Goal: Check status

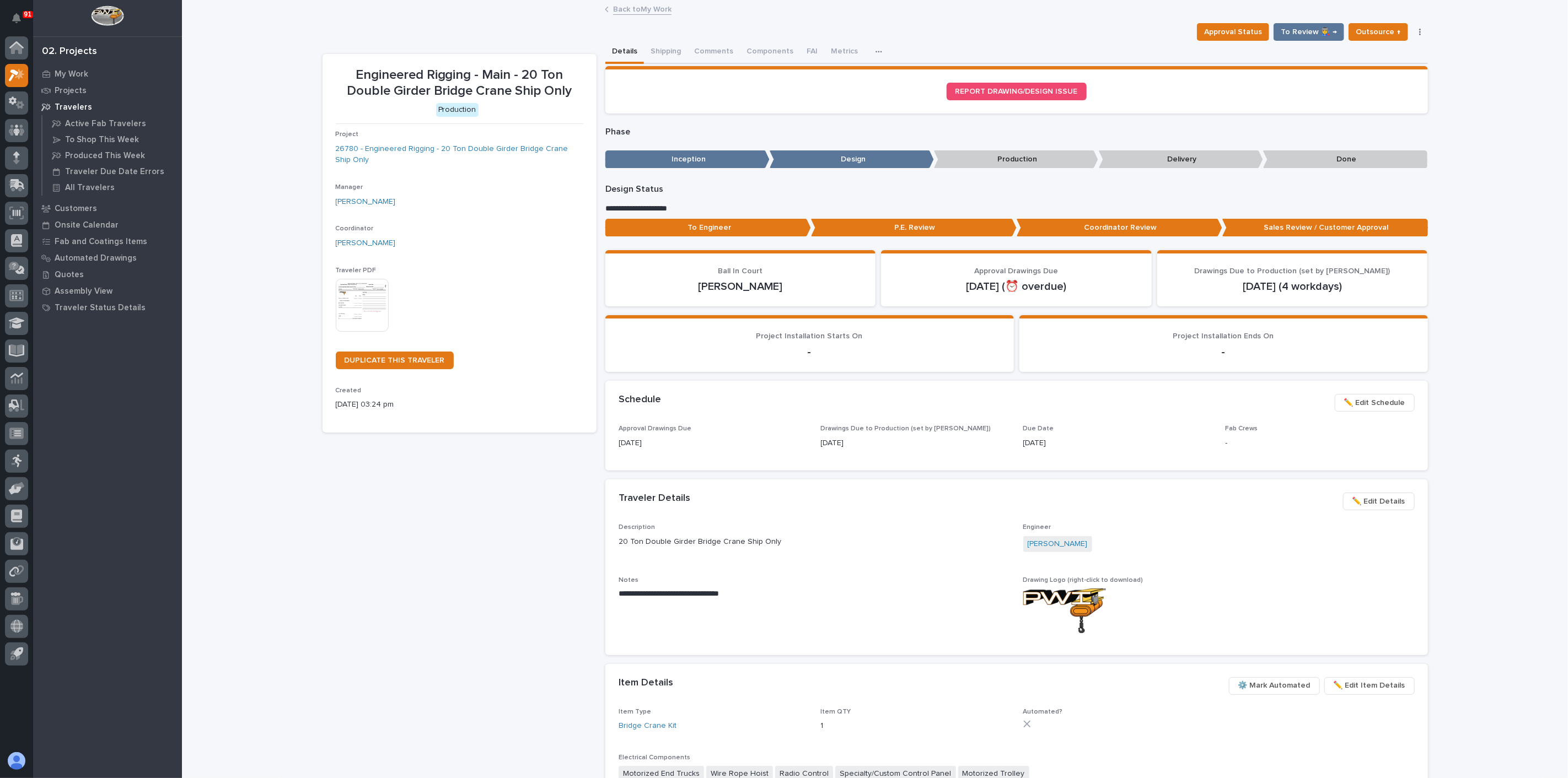
scroll to position [36, 0]
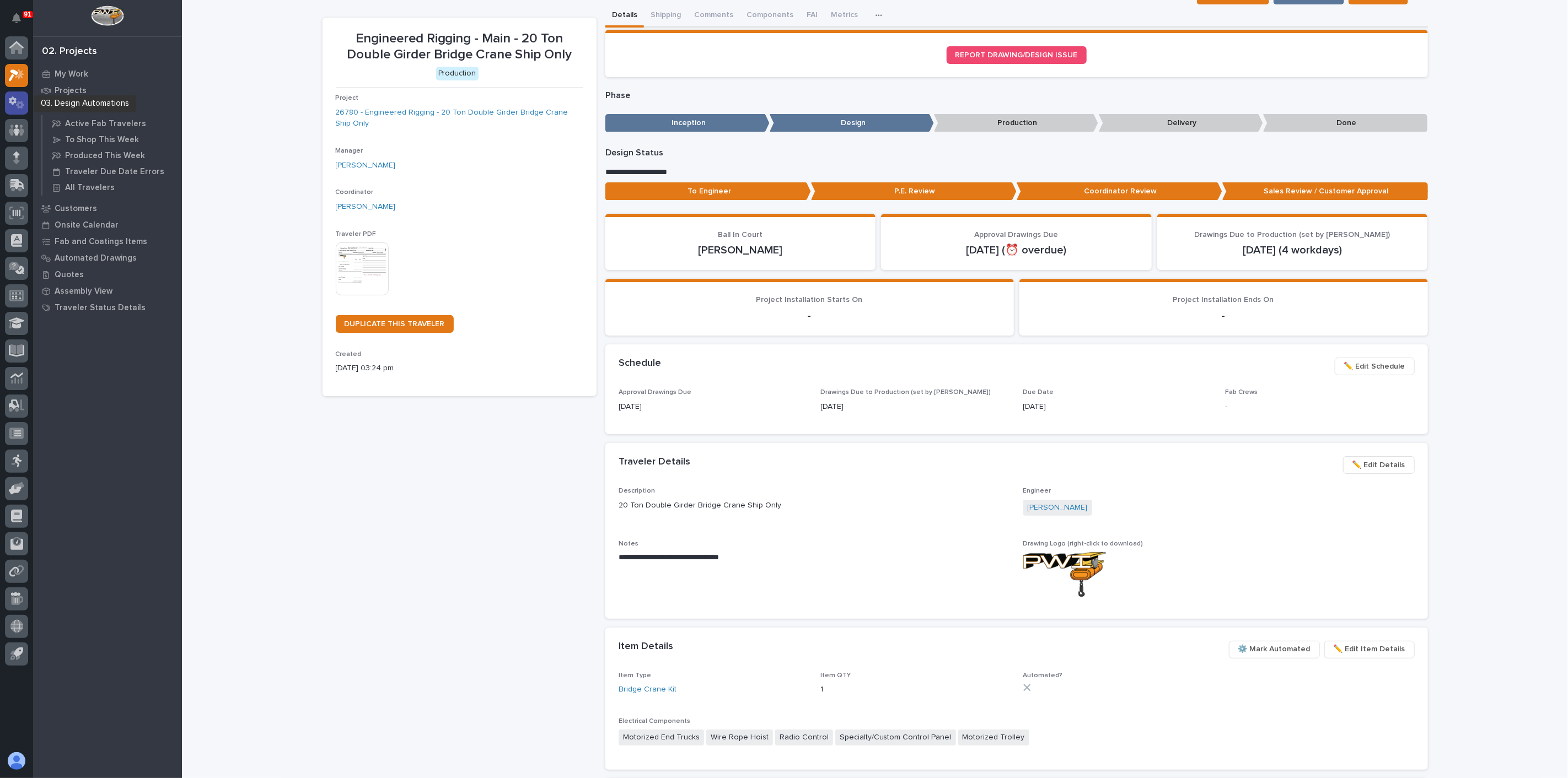
click at [18, 104] on icon at bounding box center [20, 105] width 8 height 8
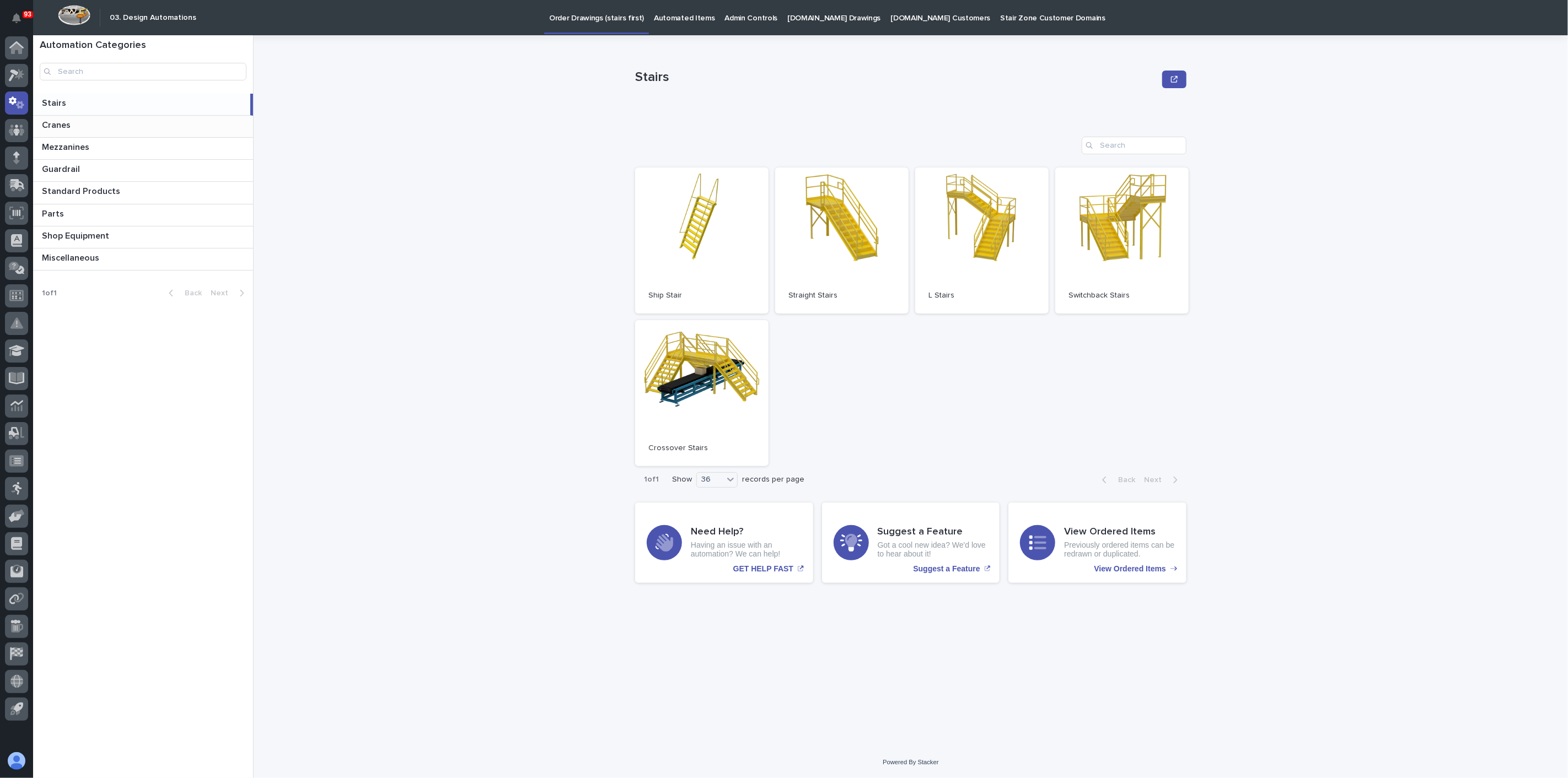
drag, startPoint x: 69, startPoint y: 124, endPoint x: 84, endPoint y: 128, distance: 15.5
click at [69, 124] on p "Cranes" at bounding box center [57, 124] width 31 height 13
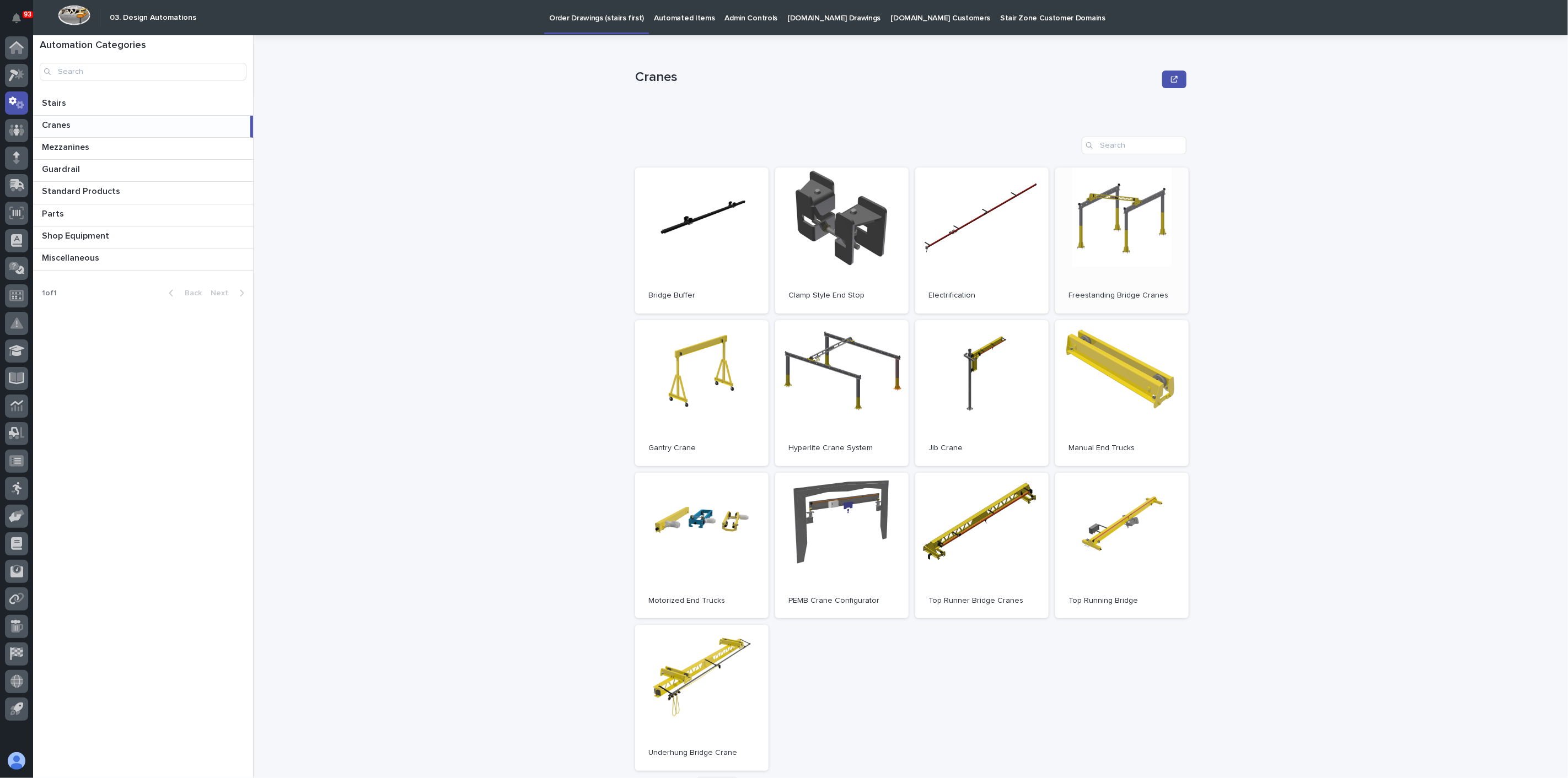
click at [1118, 222] on link "Open" at bounding box center [1122, 241] width 133 height 146
click at [27, 150] on link at bounding box center [16, 158] width 23 height 23
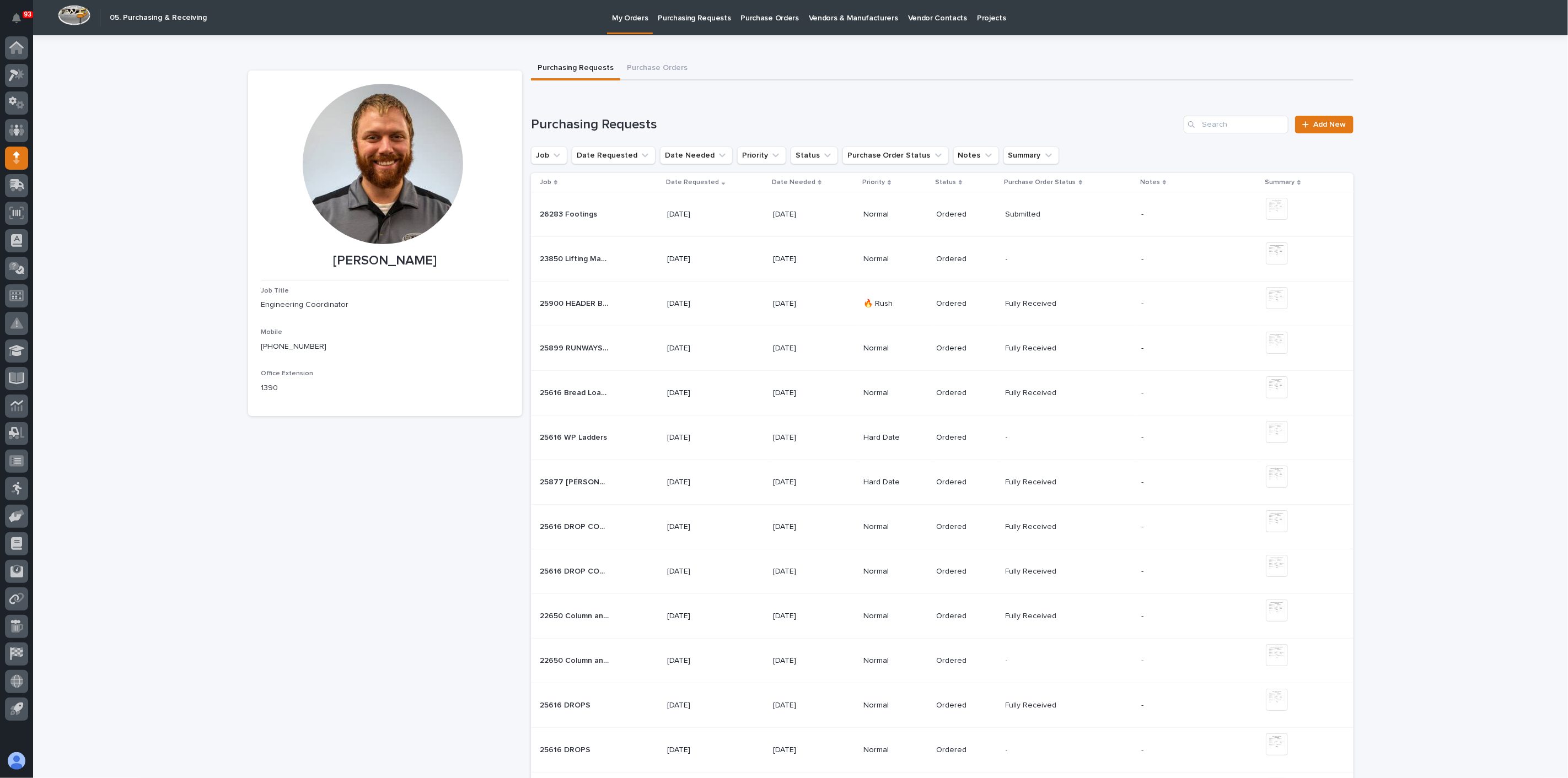
click at [672, 14] on p "Purchasing Requests" at bounding box center [694, 11] width 73 height 23
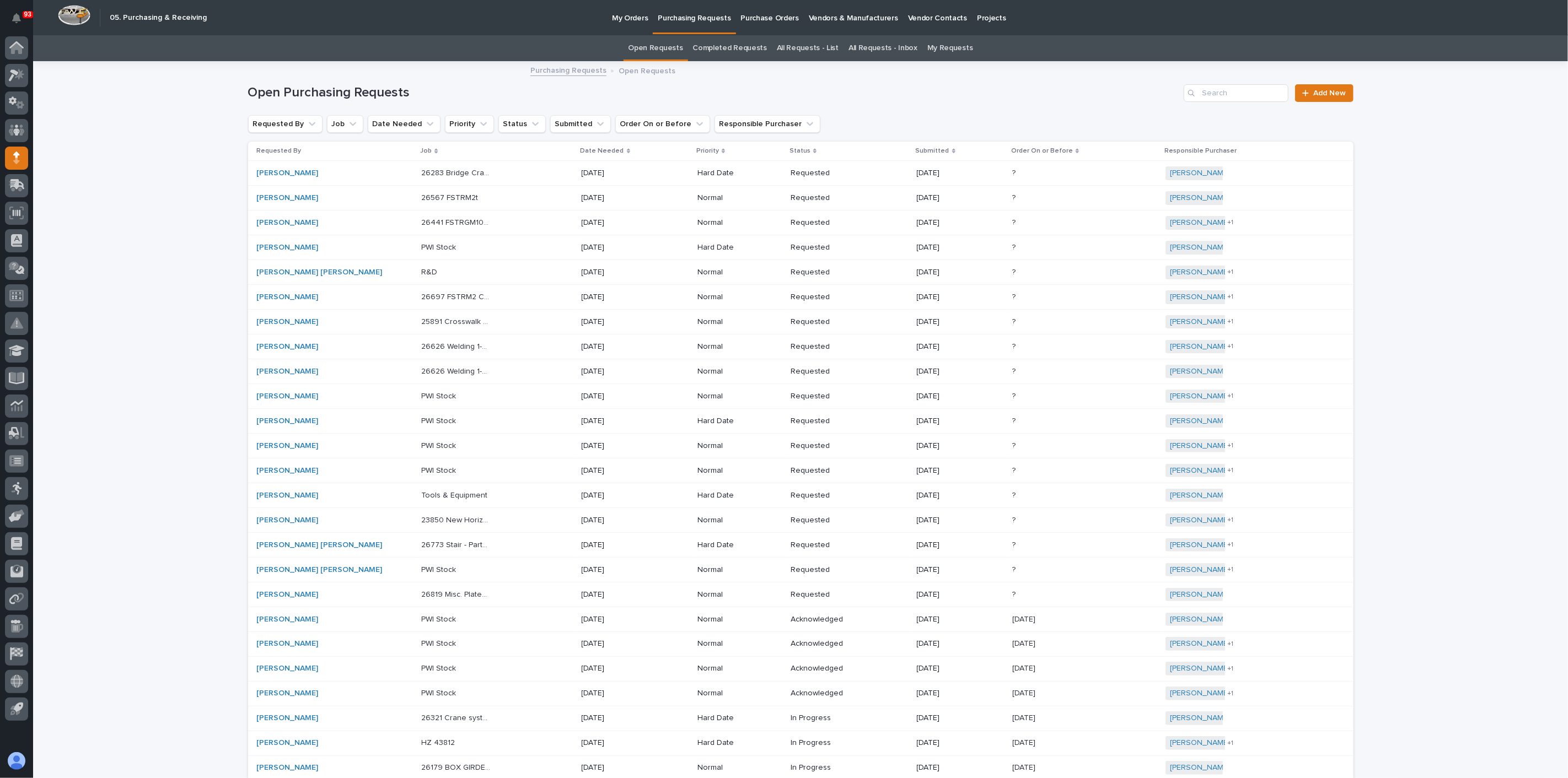
click at [757, 45] on link "Completed Requests" at bounding box center [730, 48] width 74 height 26
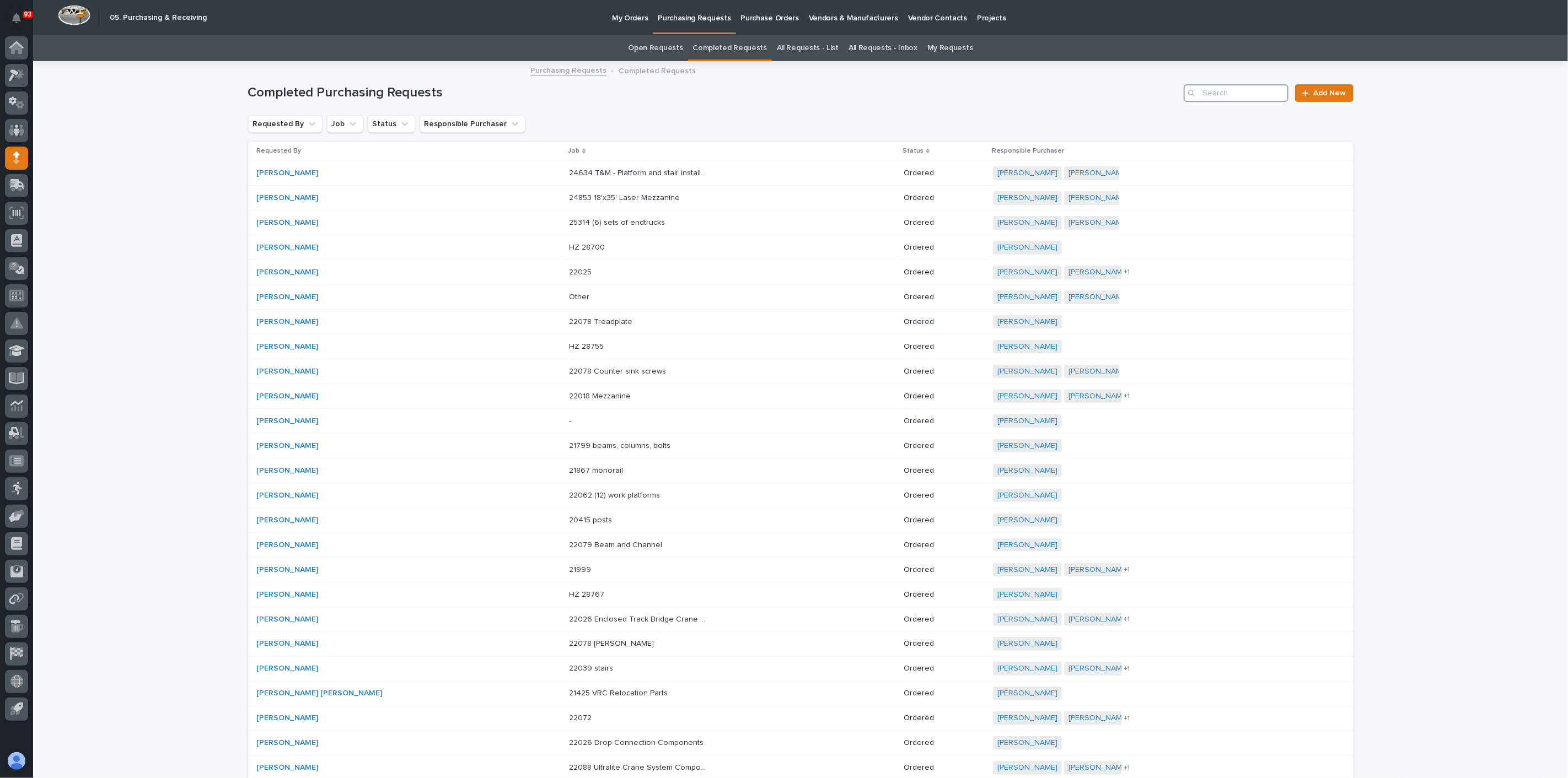
click at [1239, 96] on input "Search" at bounding box center [1236, 93] width 104 height 18
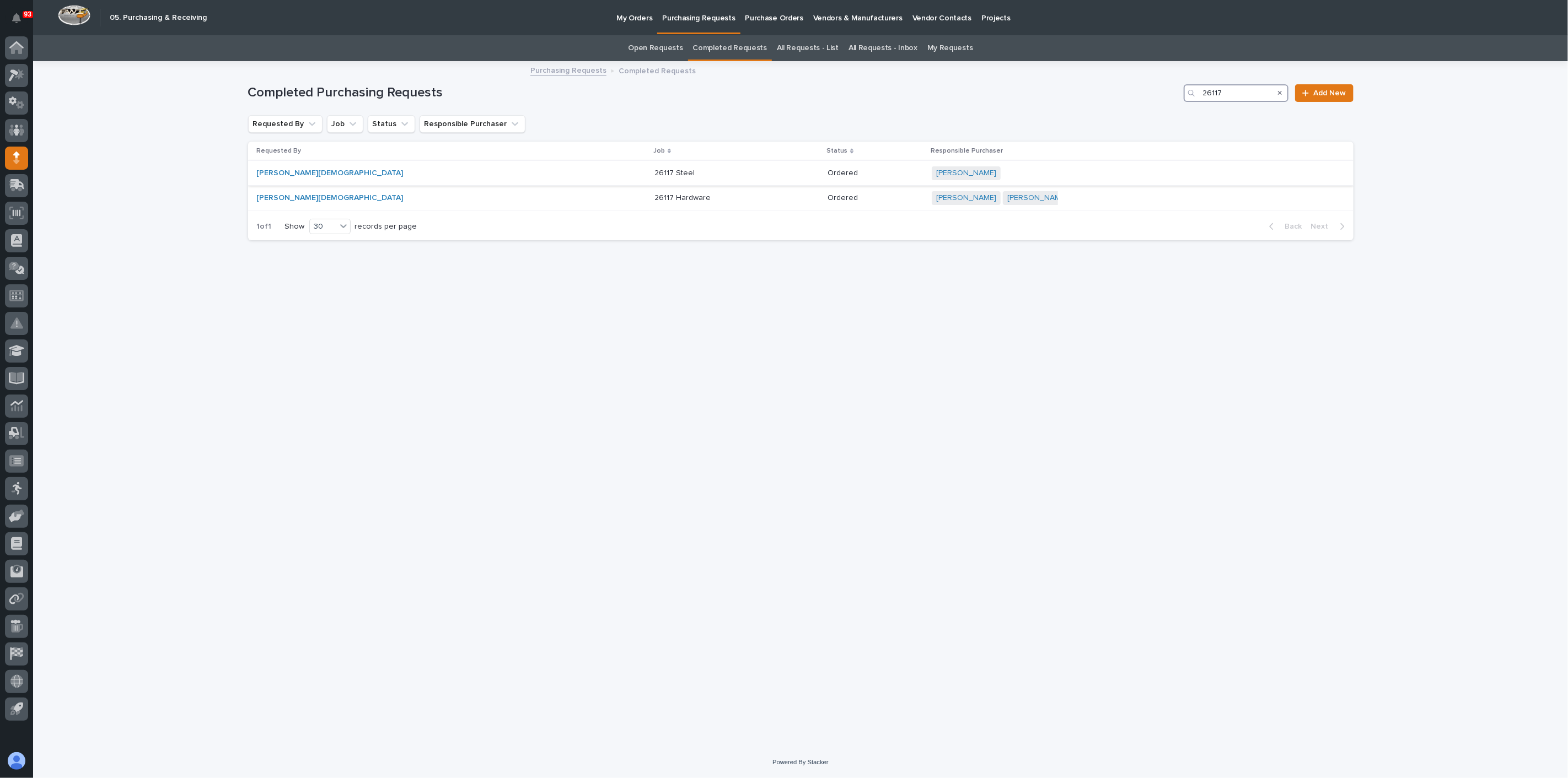
type input "26117"
click at [655, 171] on p "26117 Steel" at bounding box center [676, 172] width 43 height 11
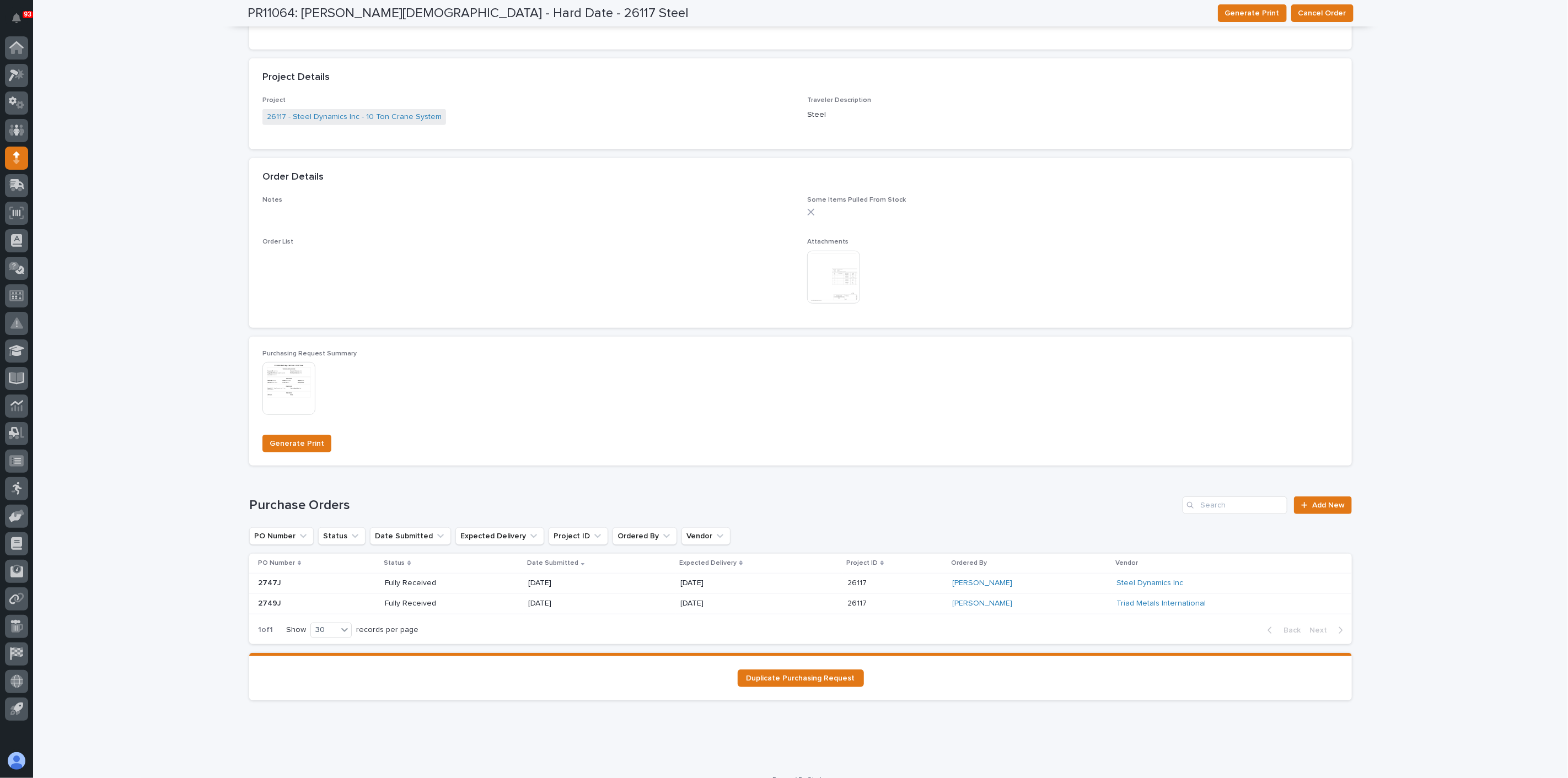
scroll to position [490, 0]
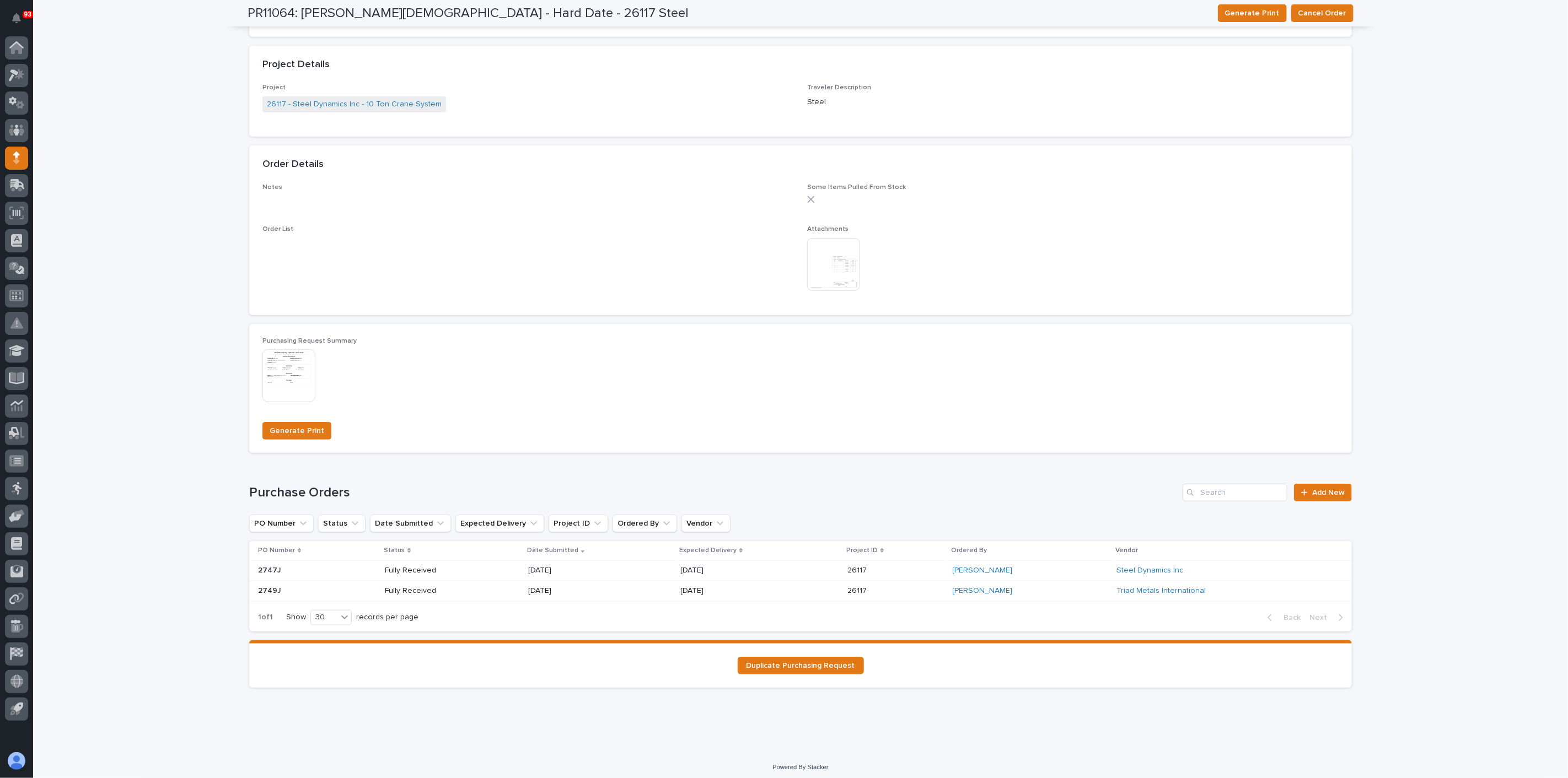
click at [824, 279] on img at bounding box center [834, 265] width 53 height 53
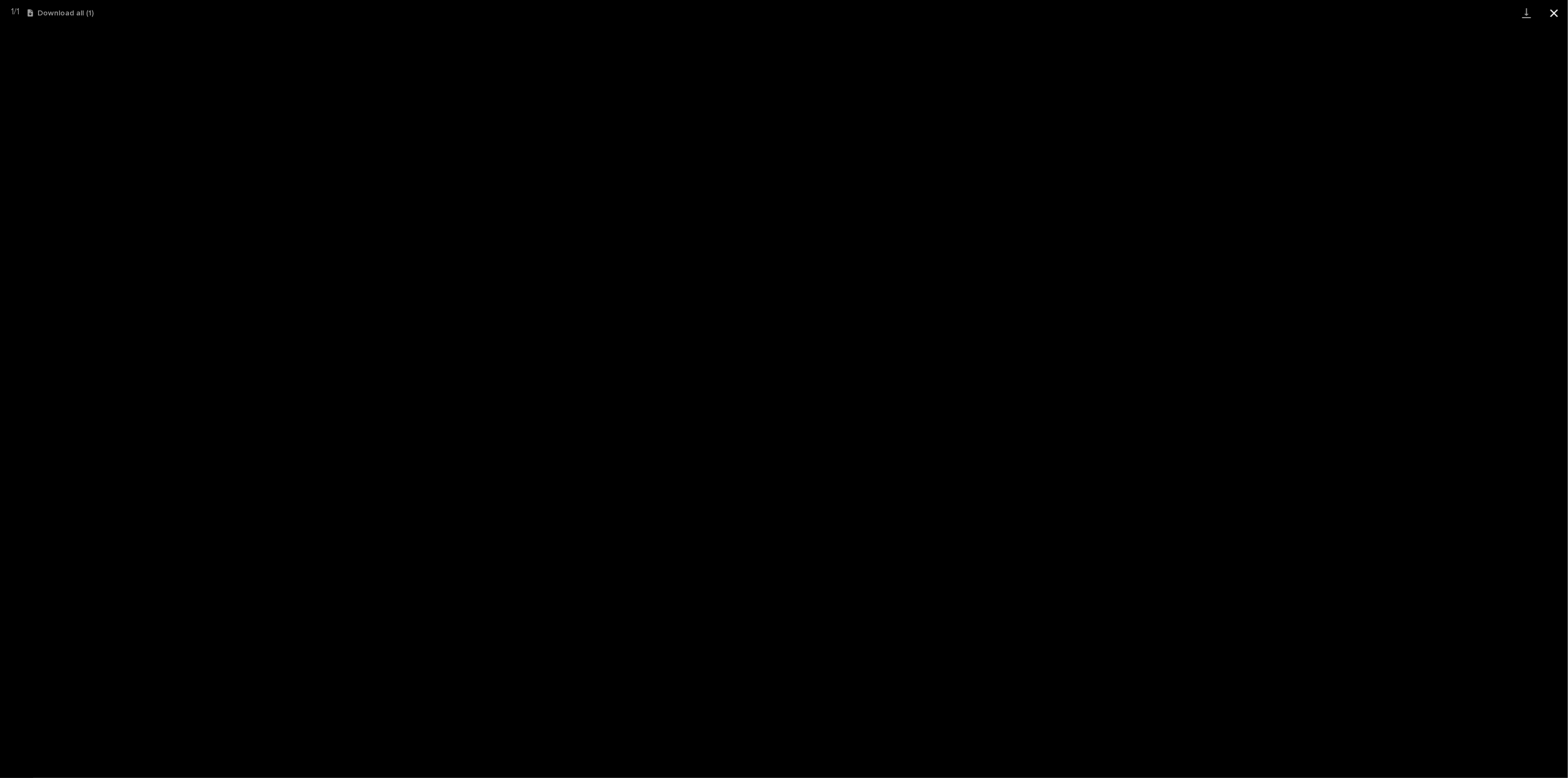
click at [1562, 18] on button "Close gallery" at bounding box center [1554, 13] width 27 height 26
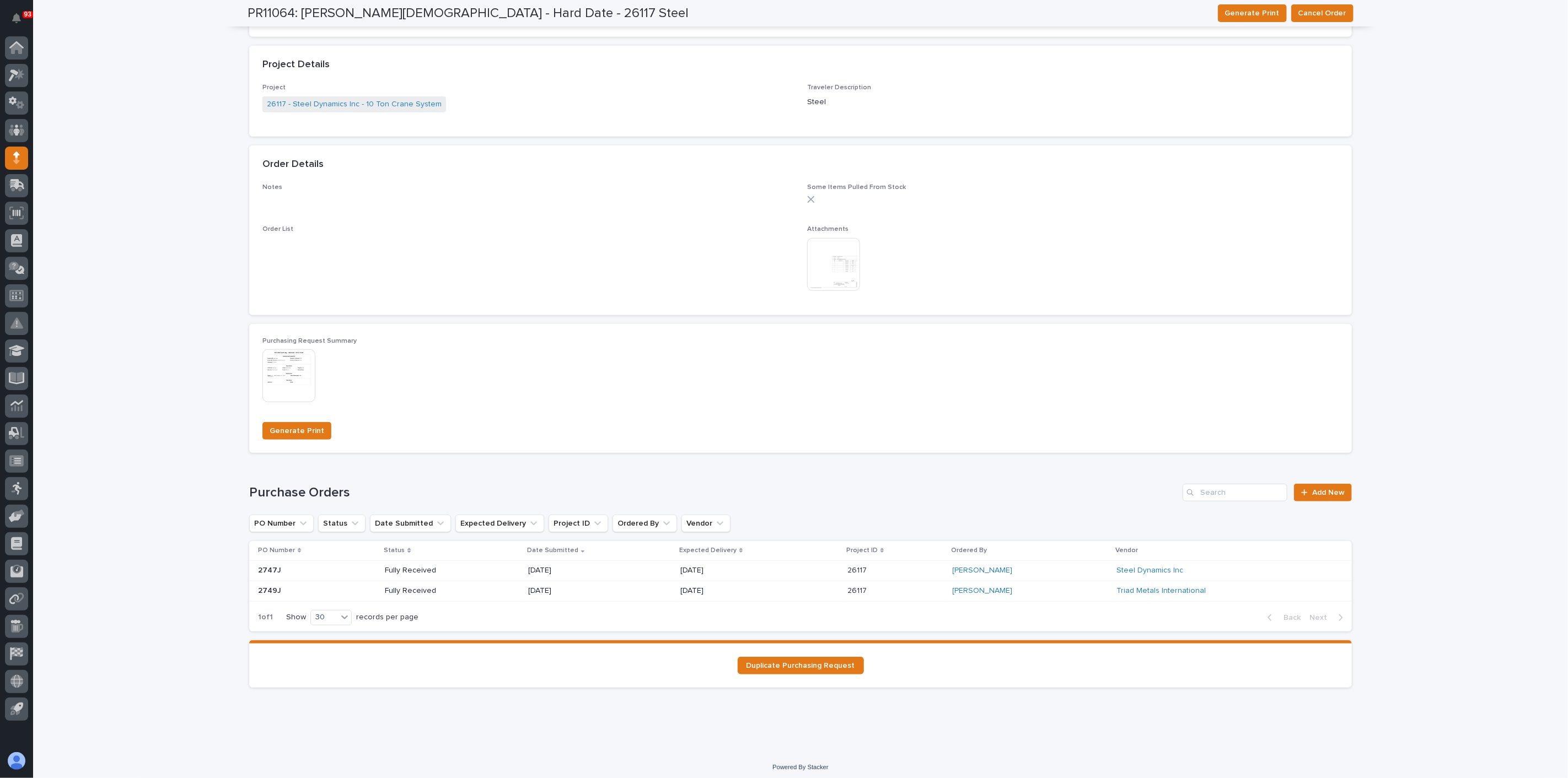
click at [295, 363] on img at bounding box center [289, 376] width 53 height 53
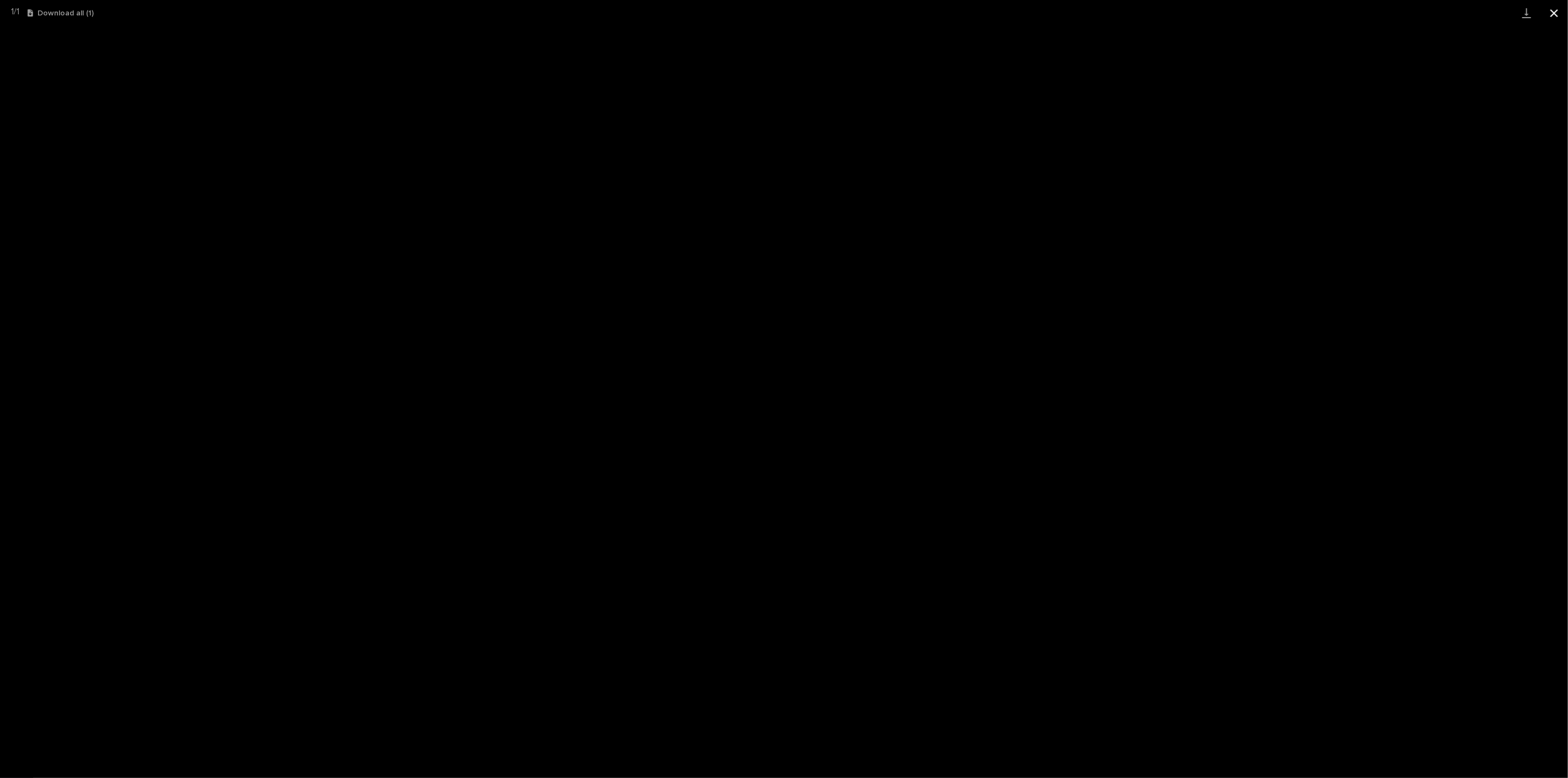
click at [1563, 13] on button "Close gallery" at bounding box center [1554, 13] width 27 height 26
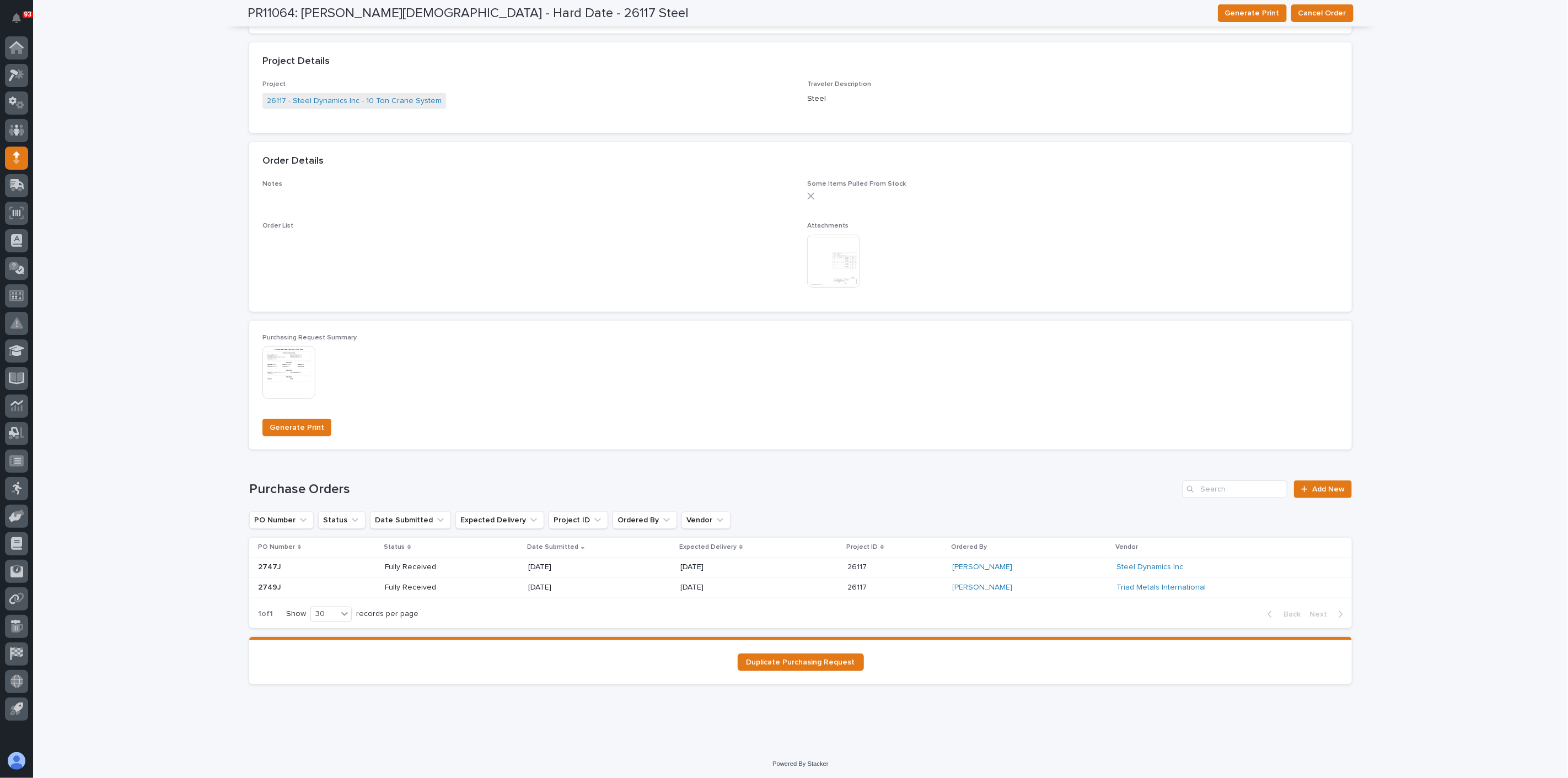
scroll to position [493, 0]
click at [362, 570] on div "2747J 2747J" at bounding box center [316, 567] width 118 height 18
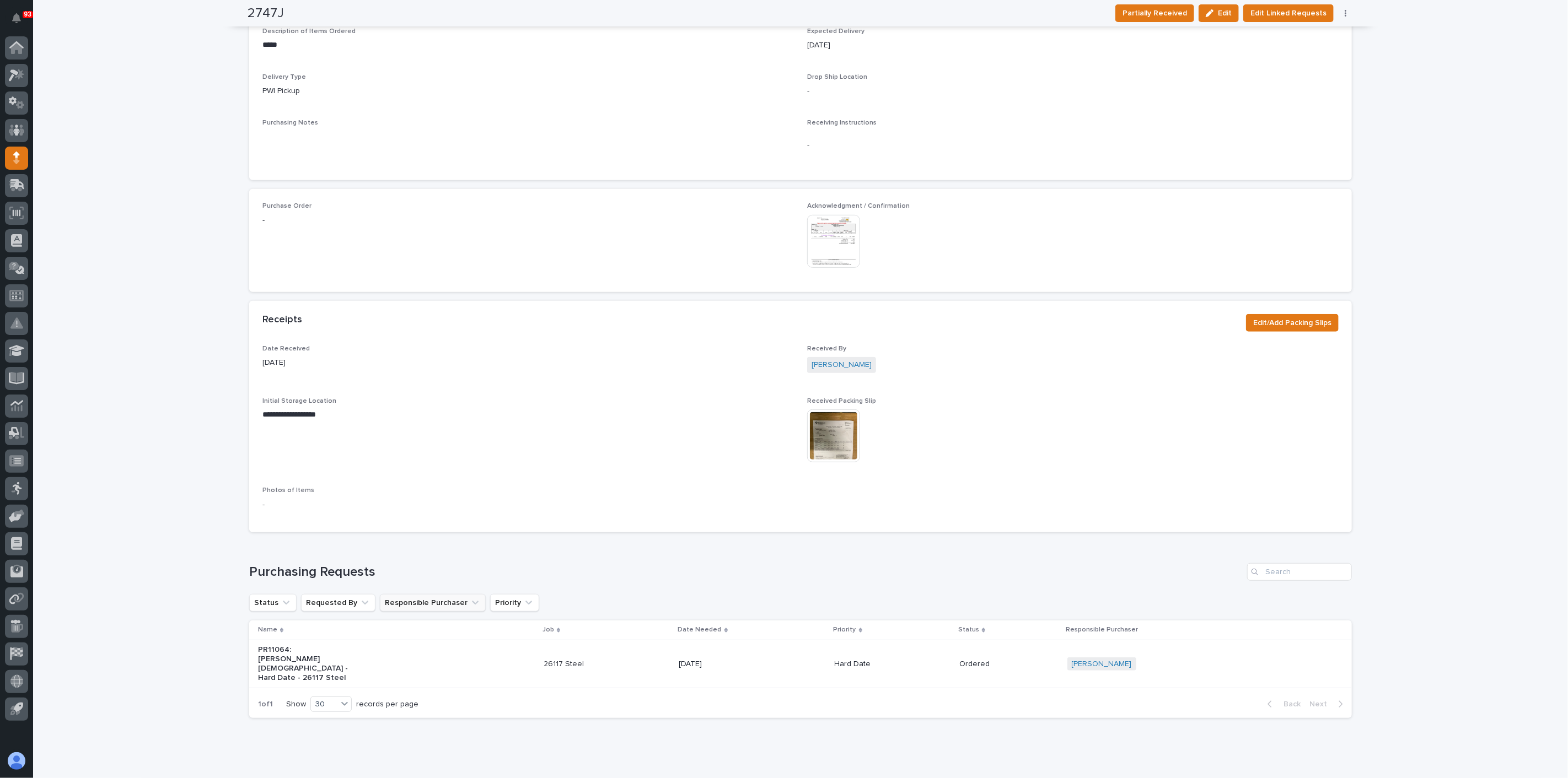
scroll to position [413, 0]
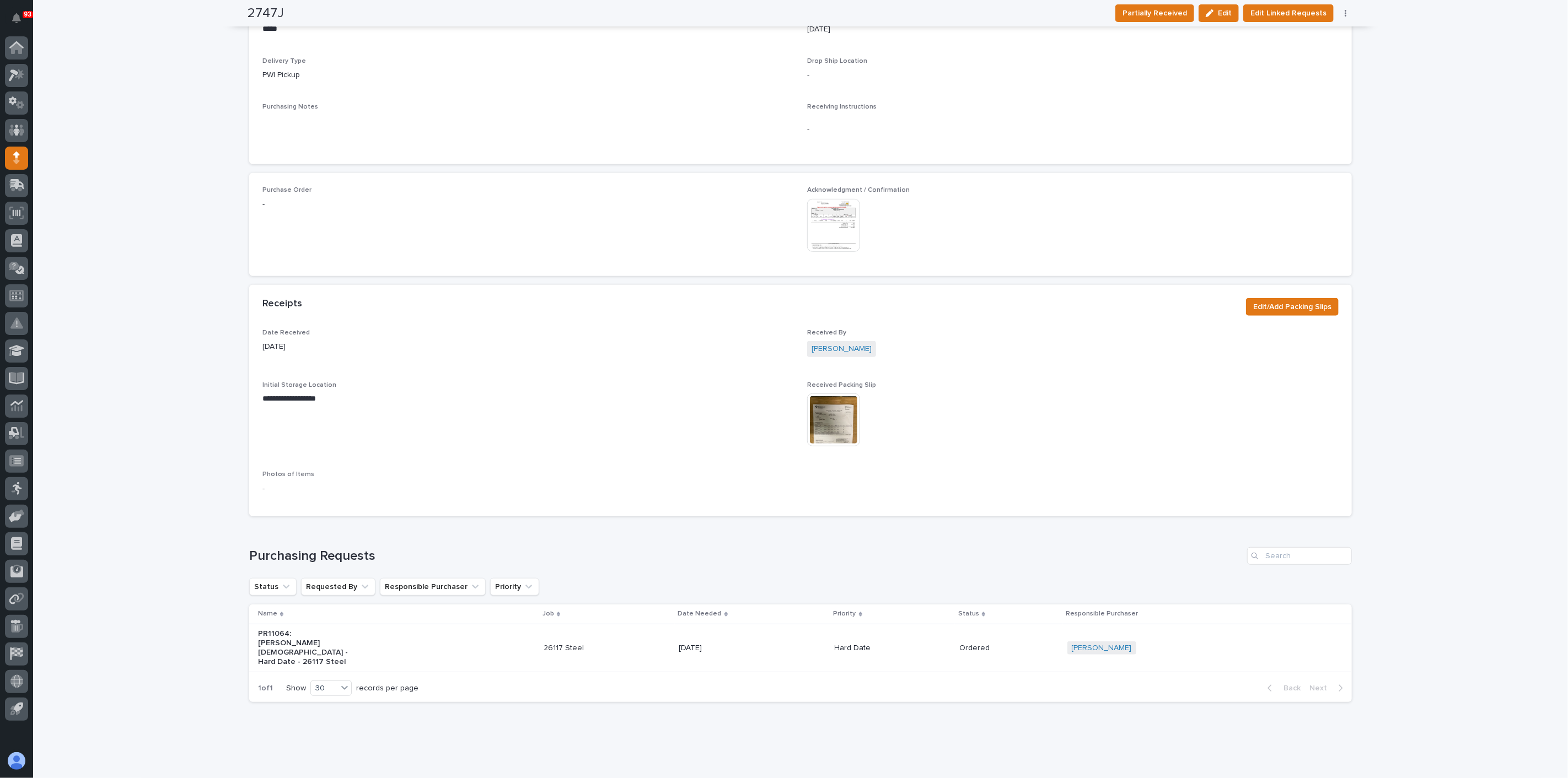
click at [841, 415] on img at bounding box center [834, 420] width 53 height 53
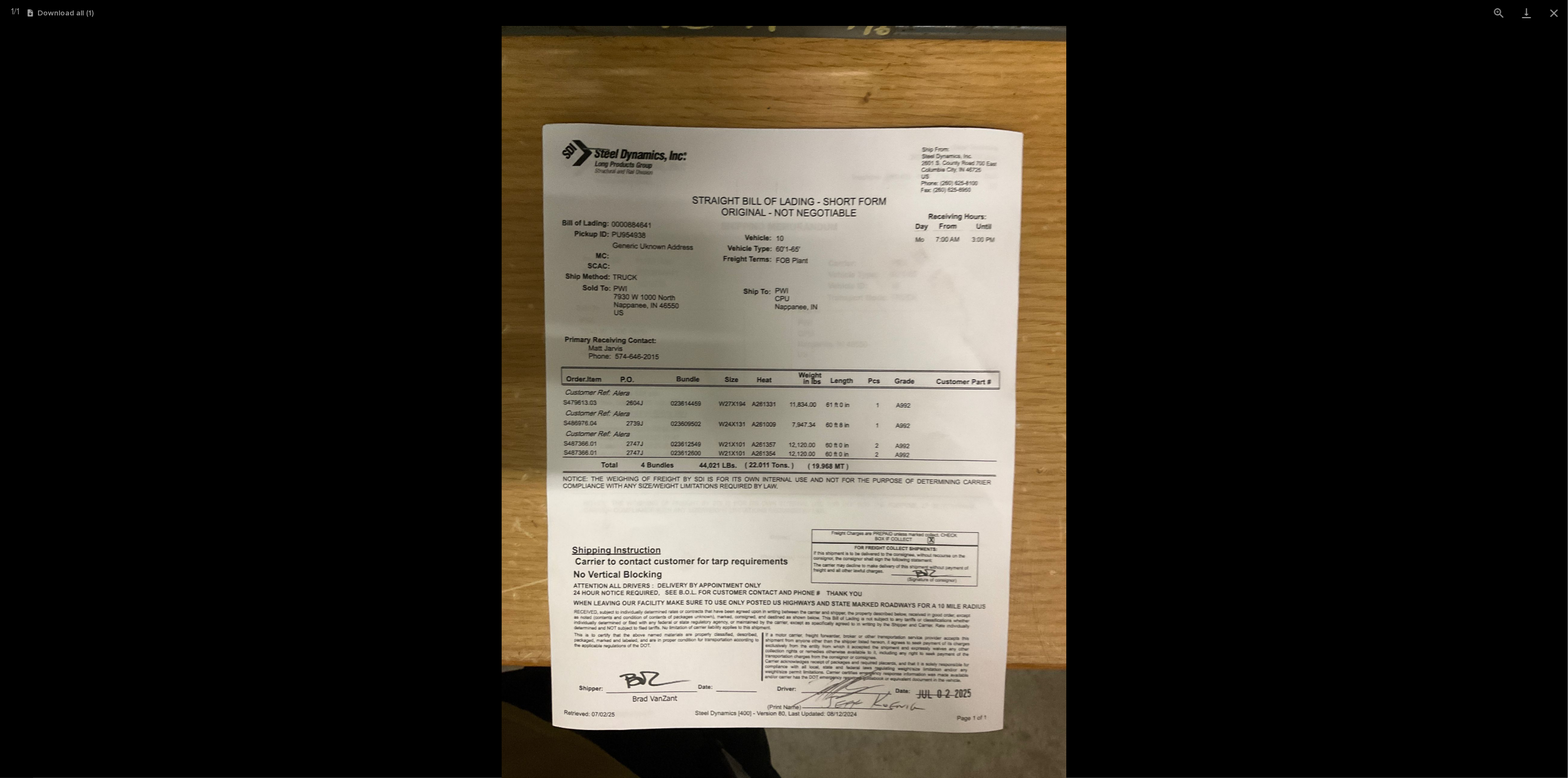
drag, startPoint x: 691, startPoint y: 513, endPoint x: 681, endPoint y: 499, distance: 17.2
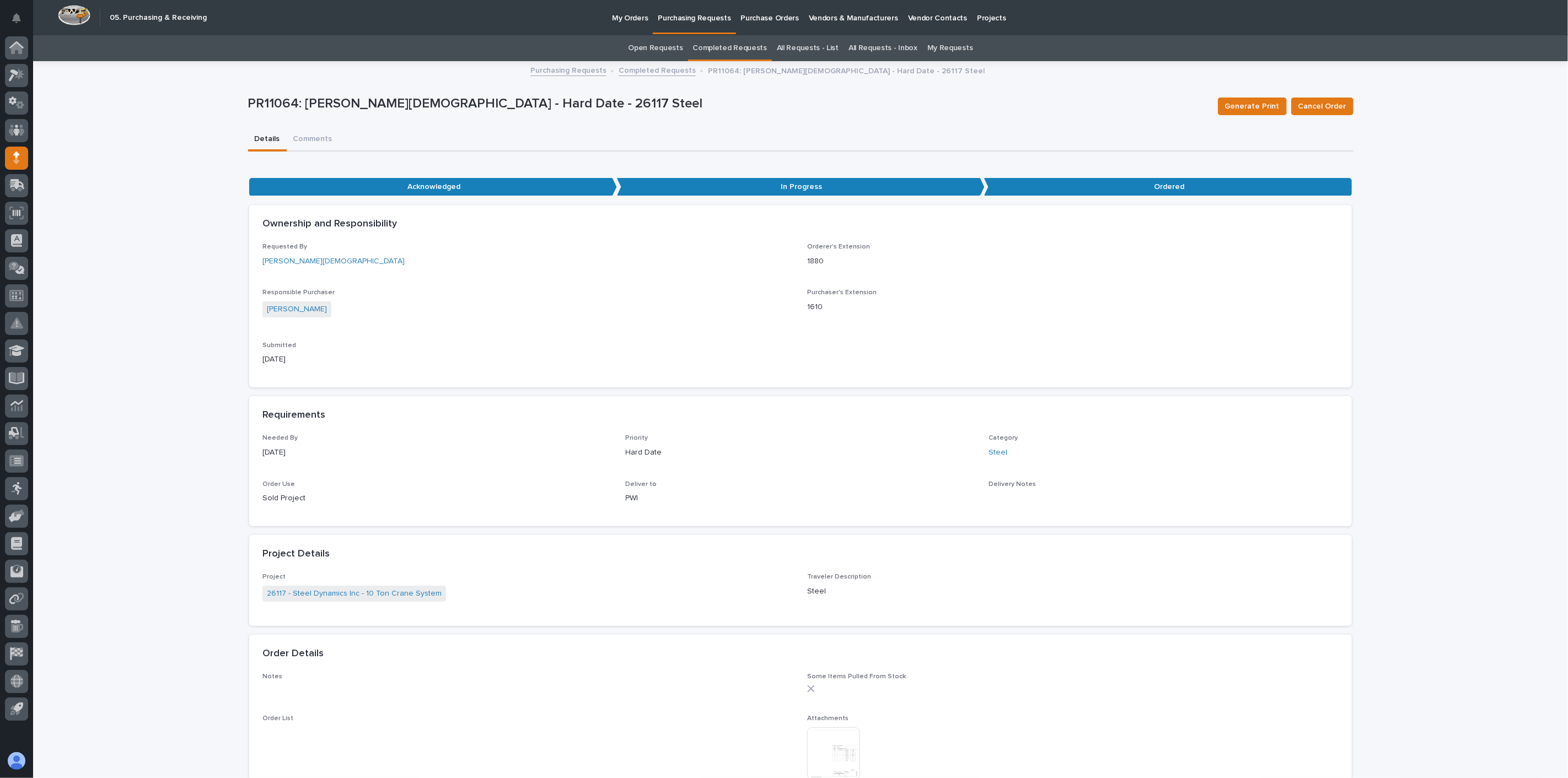
scroll to position [35, 0]
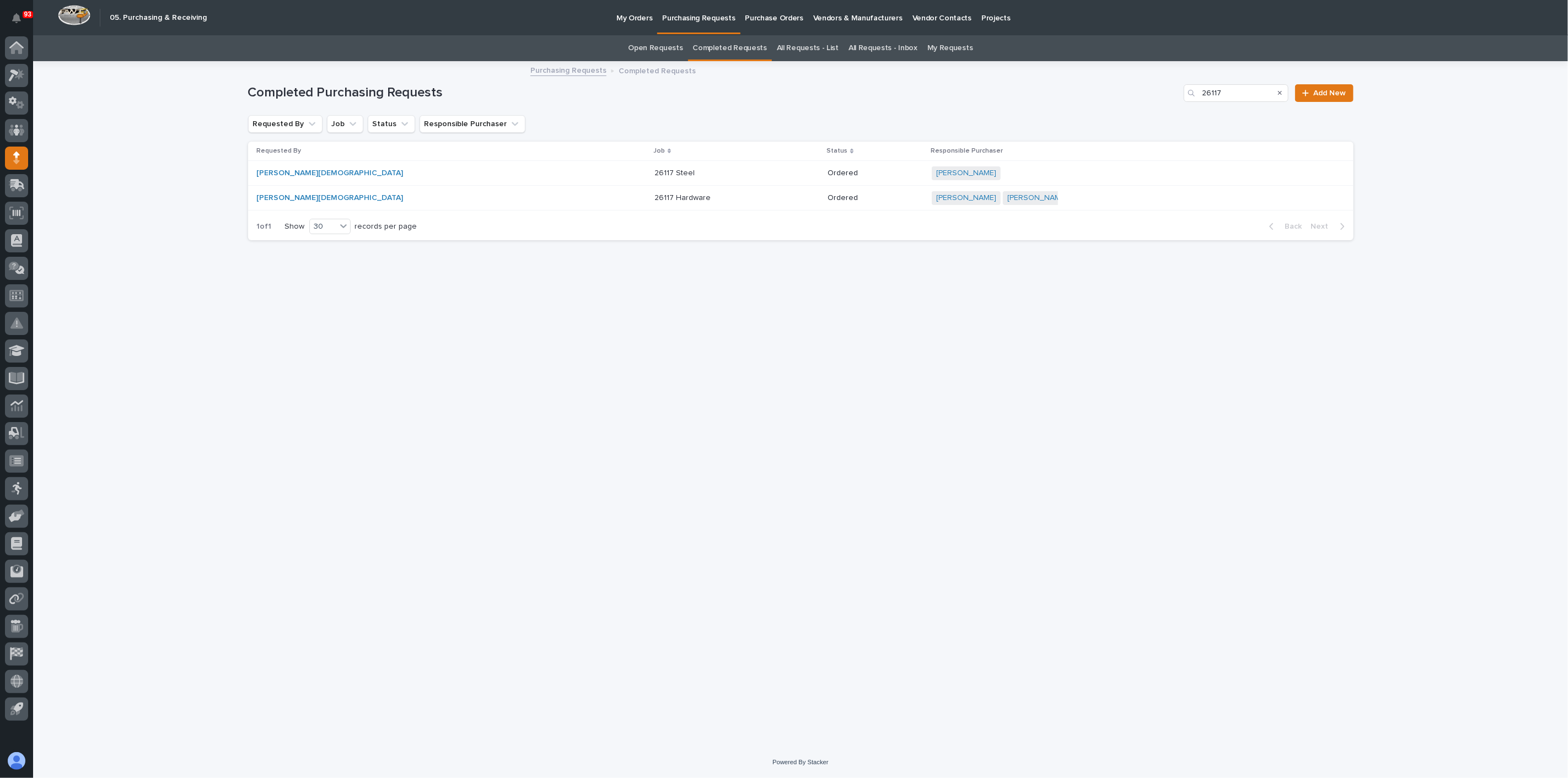
click at [332, 169] on div "[PERSON_NAME][DEMOGRAPHIC_DATA]" at bounding box center [326, 173] width 138 height 10
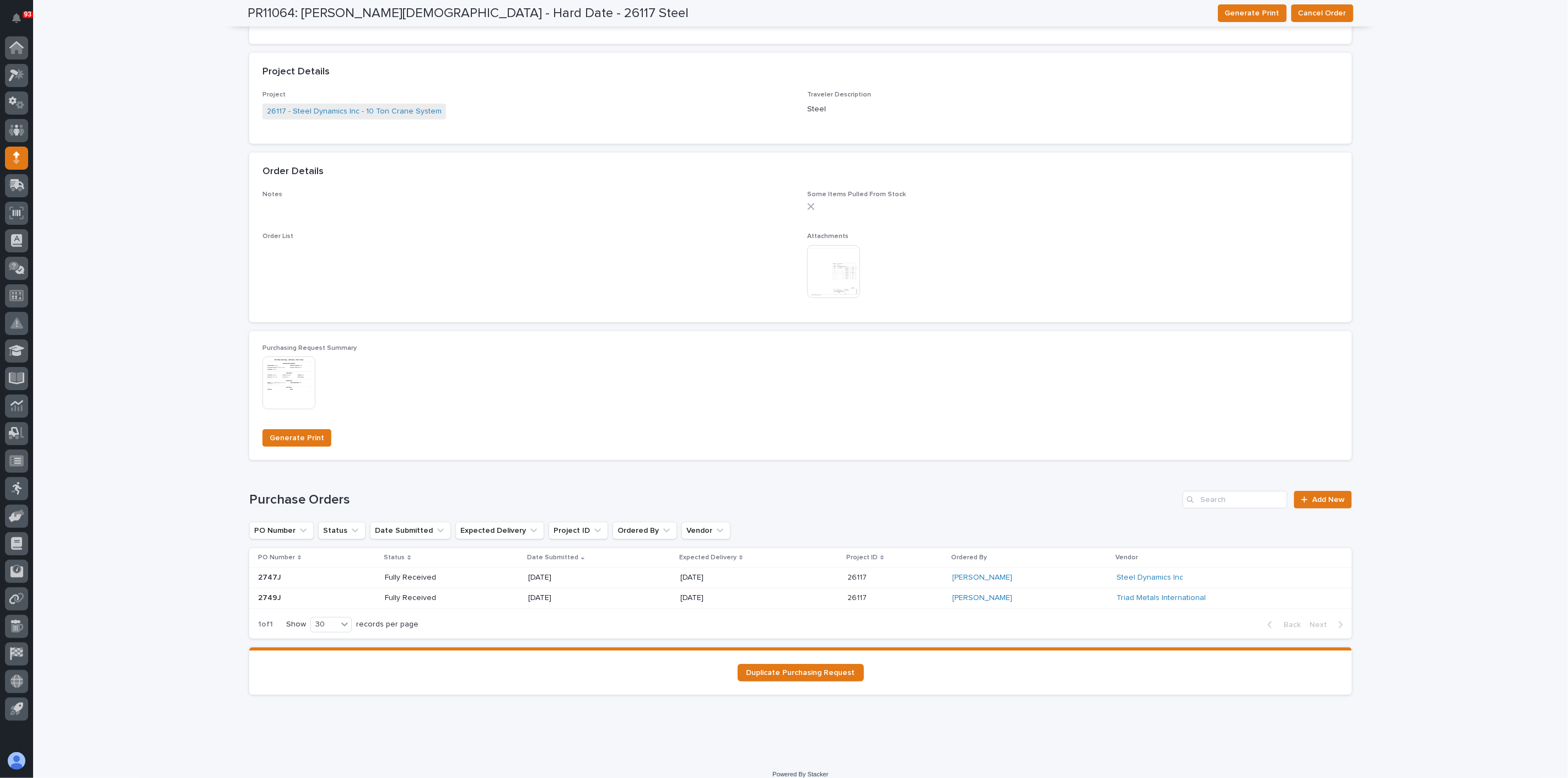
scroll to position [493, 0]
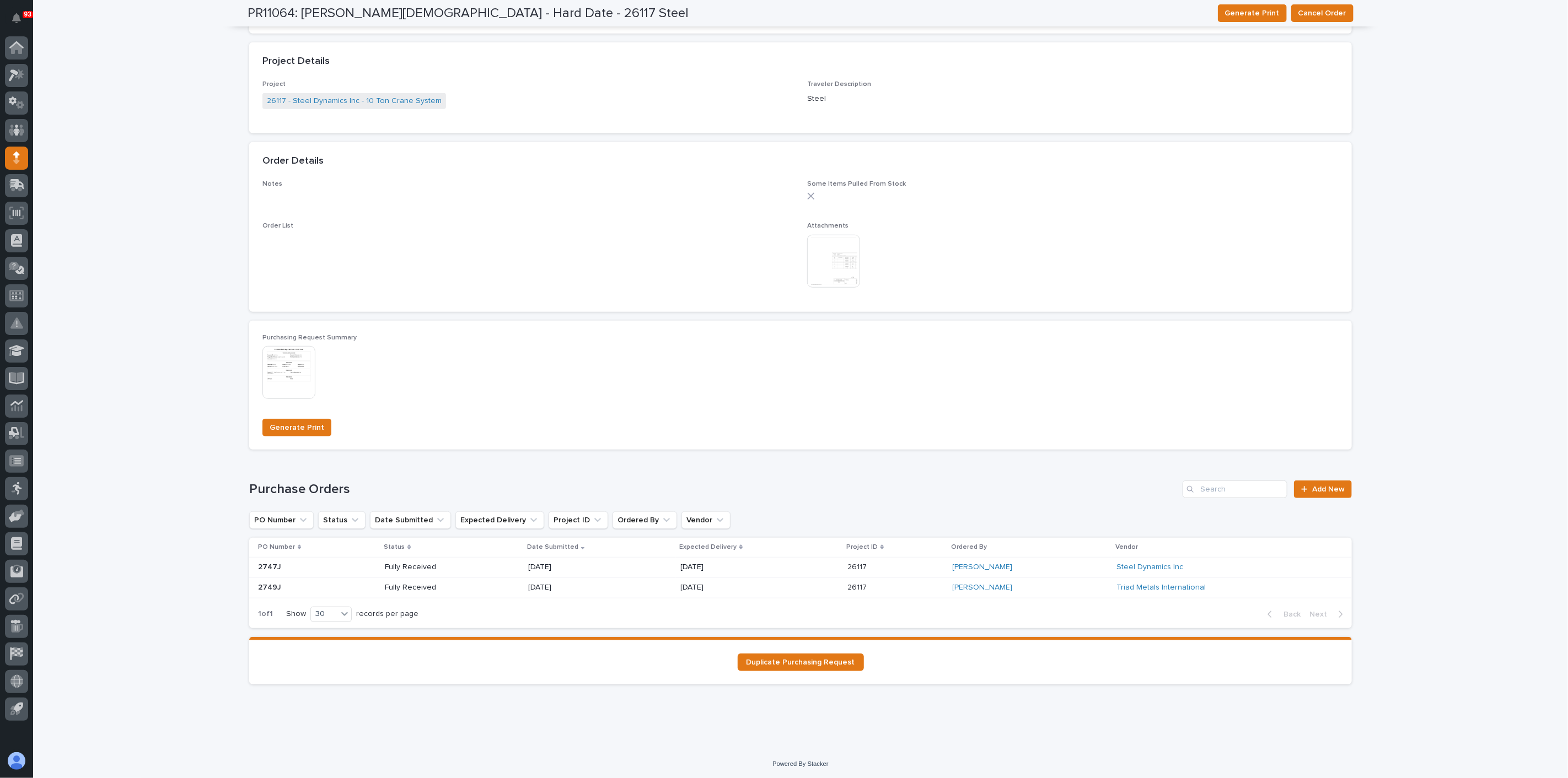
click at [305, 568] on p at bounding box center [297, 568] width 79 height 10
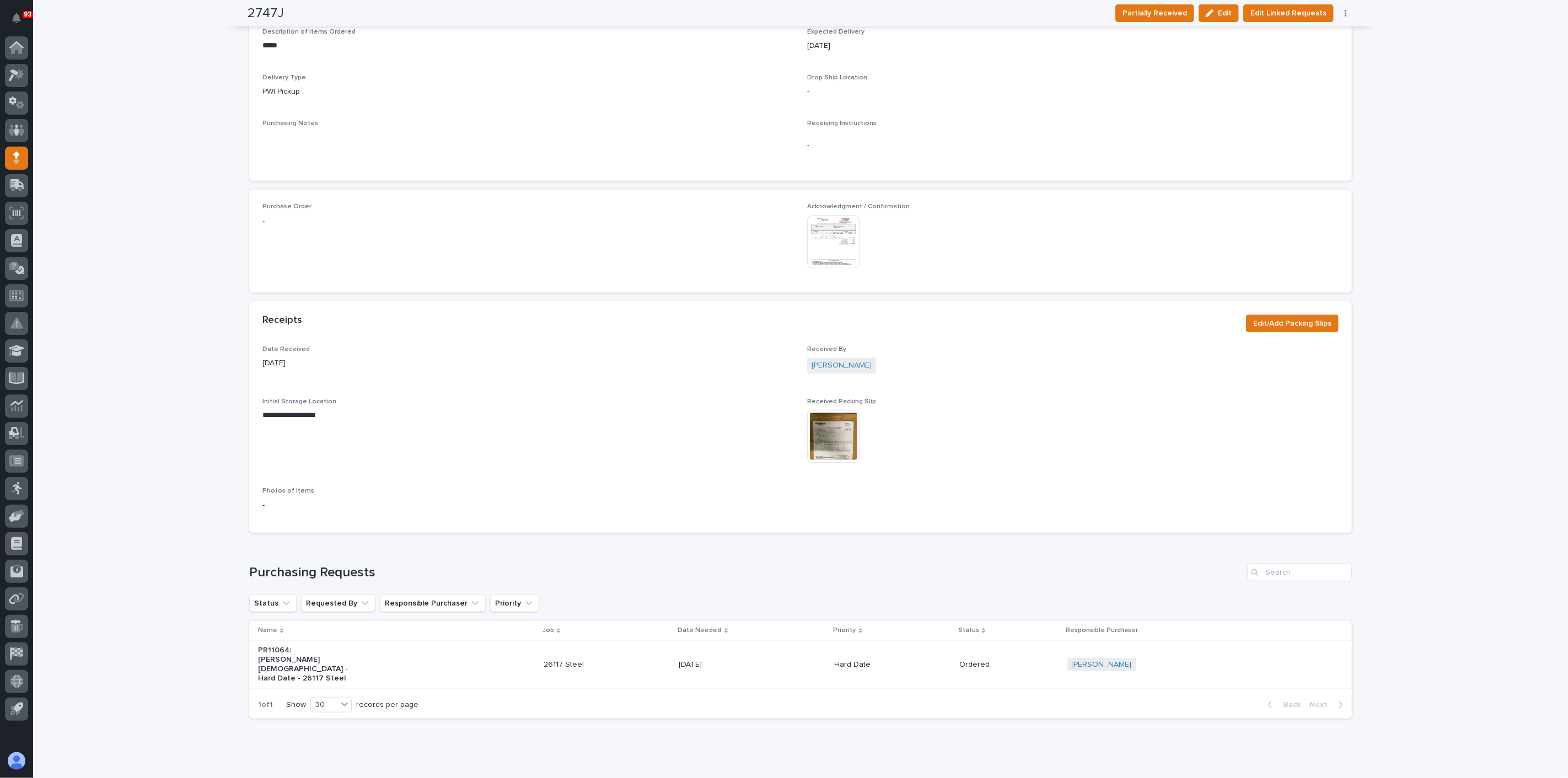
scroll to position [413, 0]
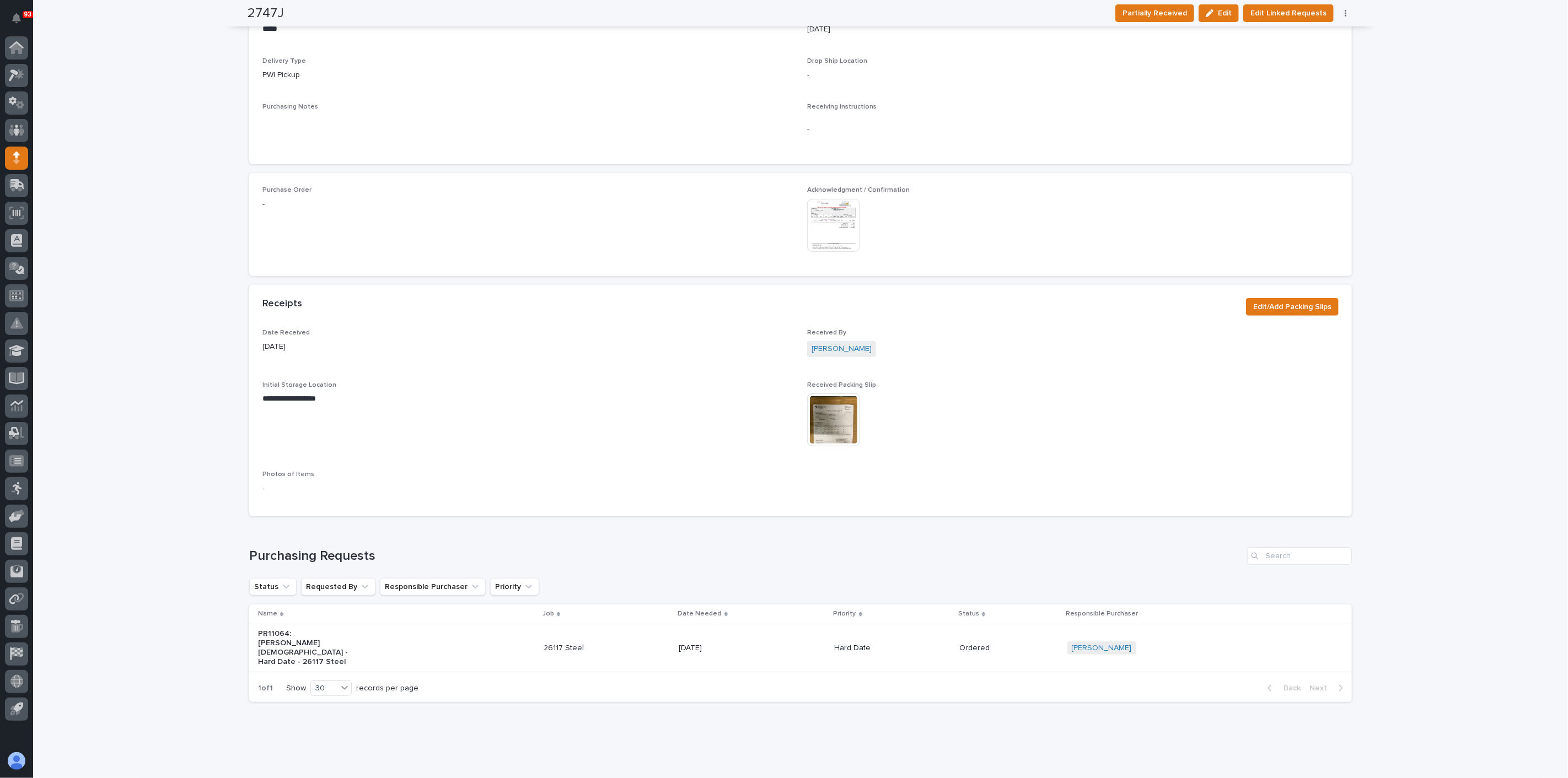
click at [344, 642] on p "PR11064: [PERSON_NAME][DEMOGRAPHIC_DATA] - Hard Date - 26117 Steel" at bounding box center [304, 648] width 92 height 37
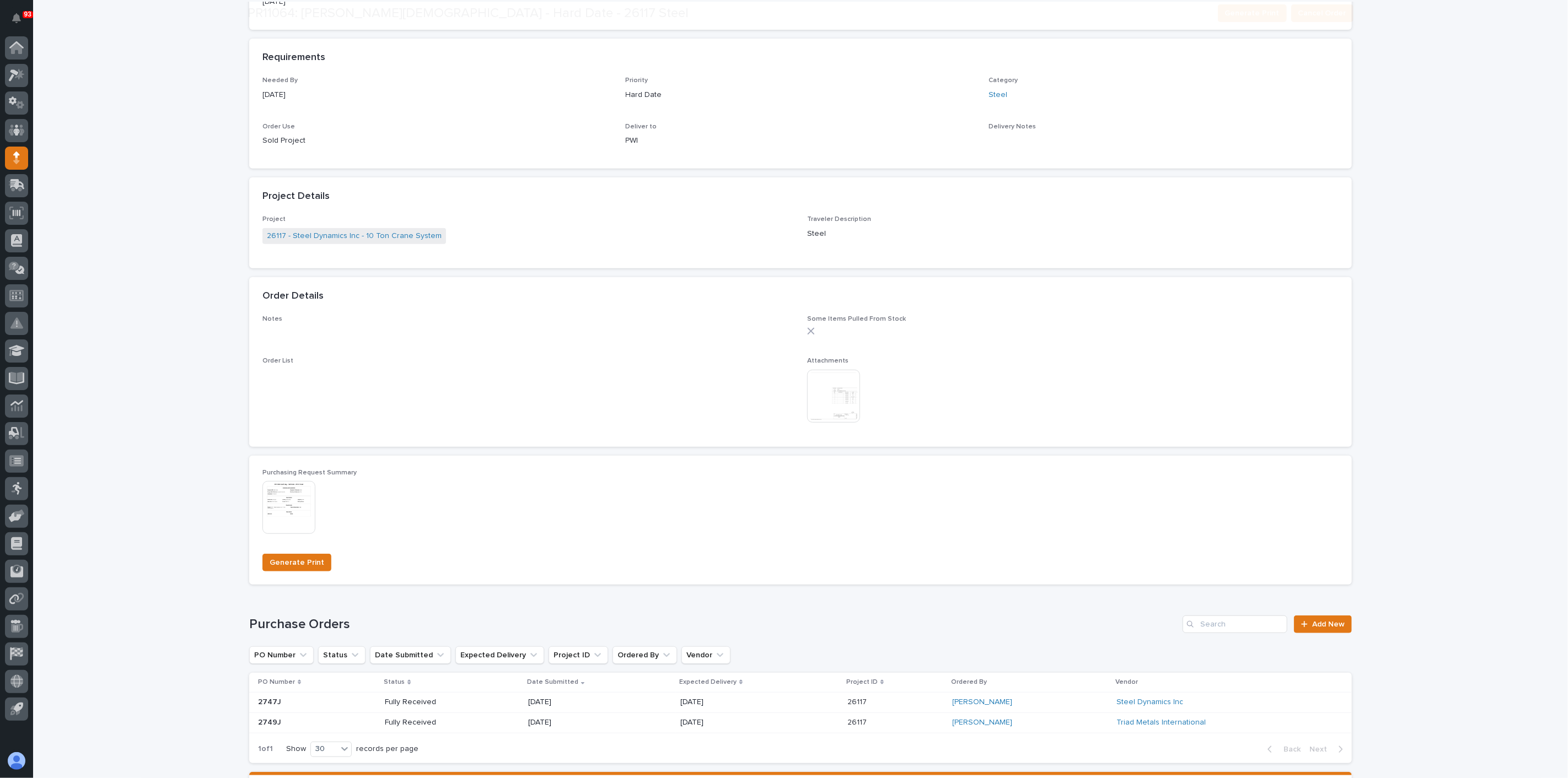
scroll to position [367, 0]
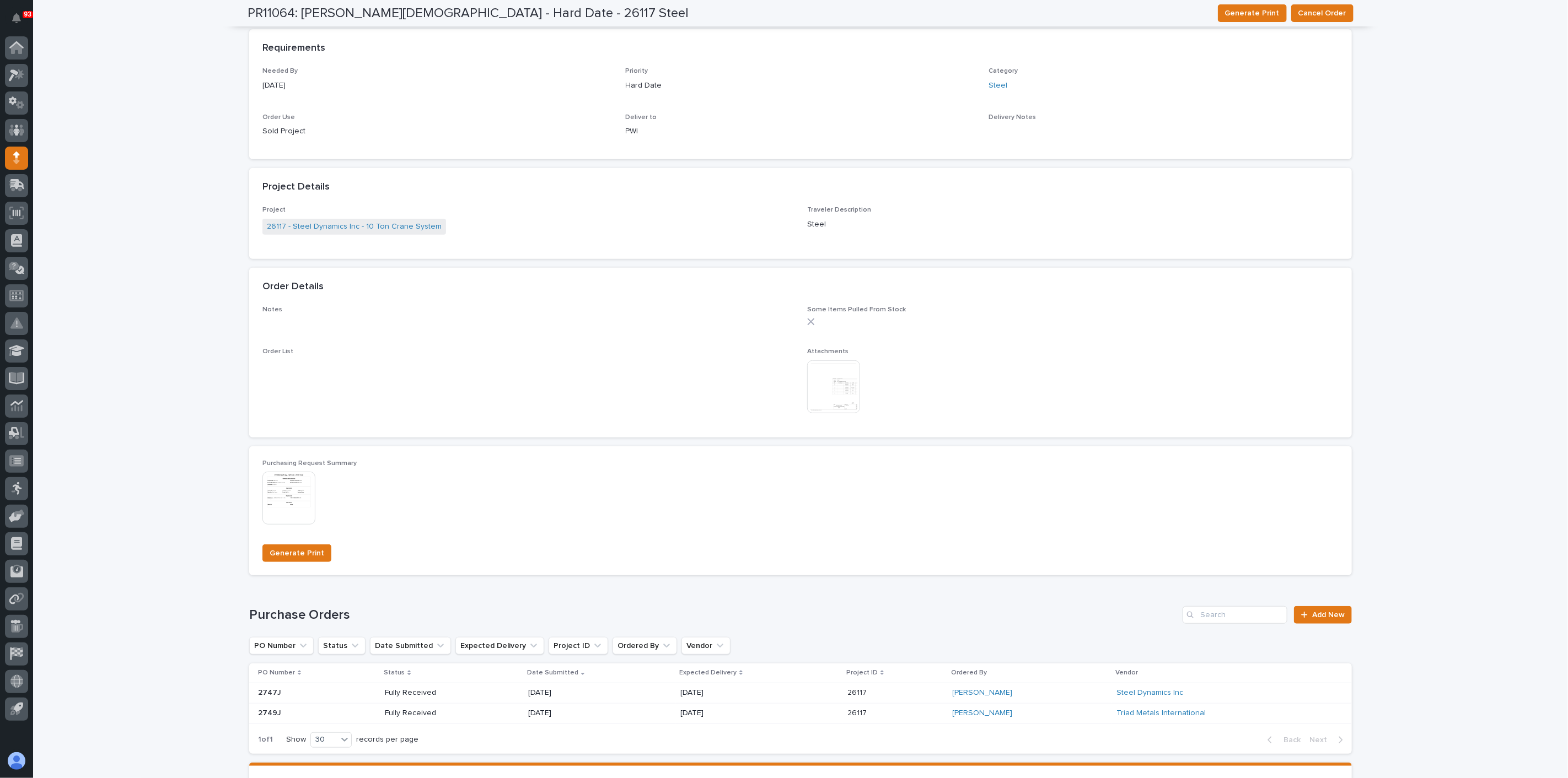
click at [304, 503] on img at bounding box center [289, 499] width 53 height 53
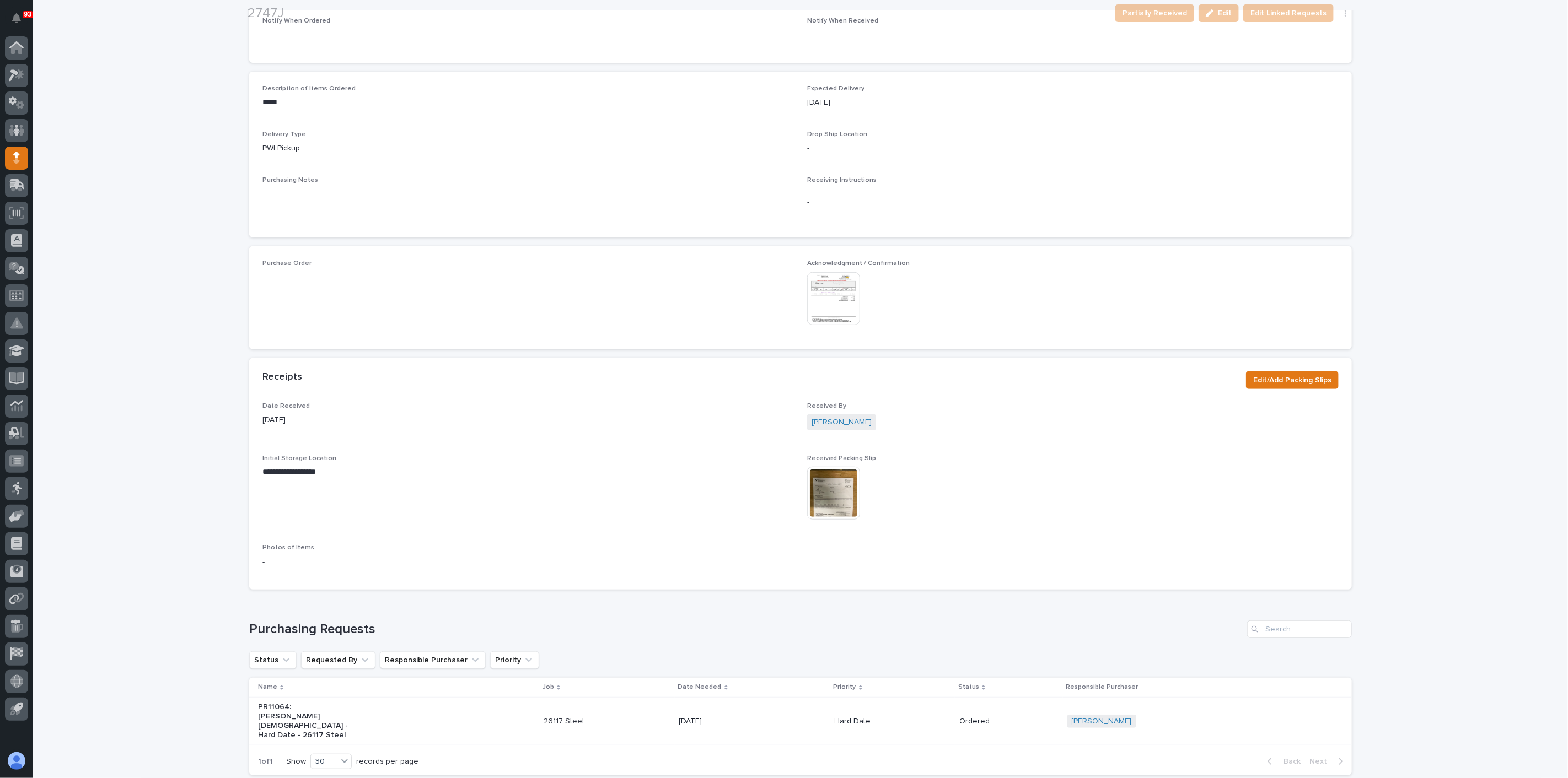
scroll to position [413, 0]
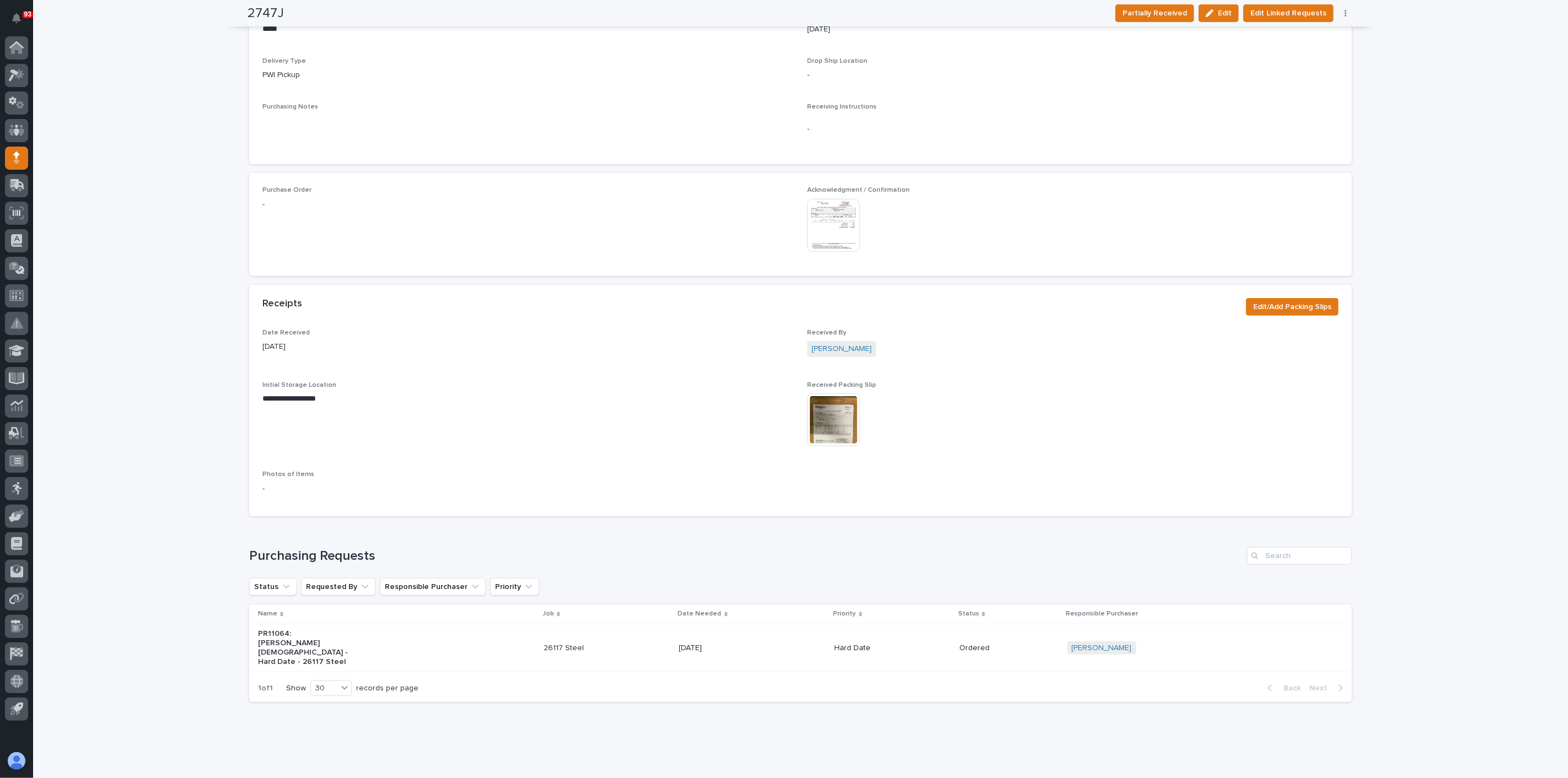
click at [847, 430] on img at bounding box center [834, 420] width 53 height 53
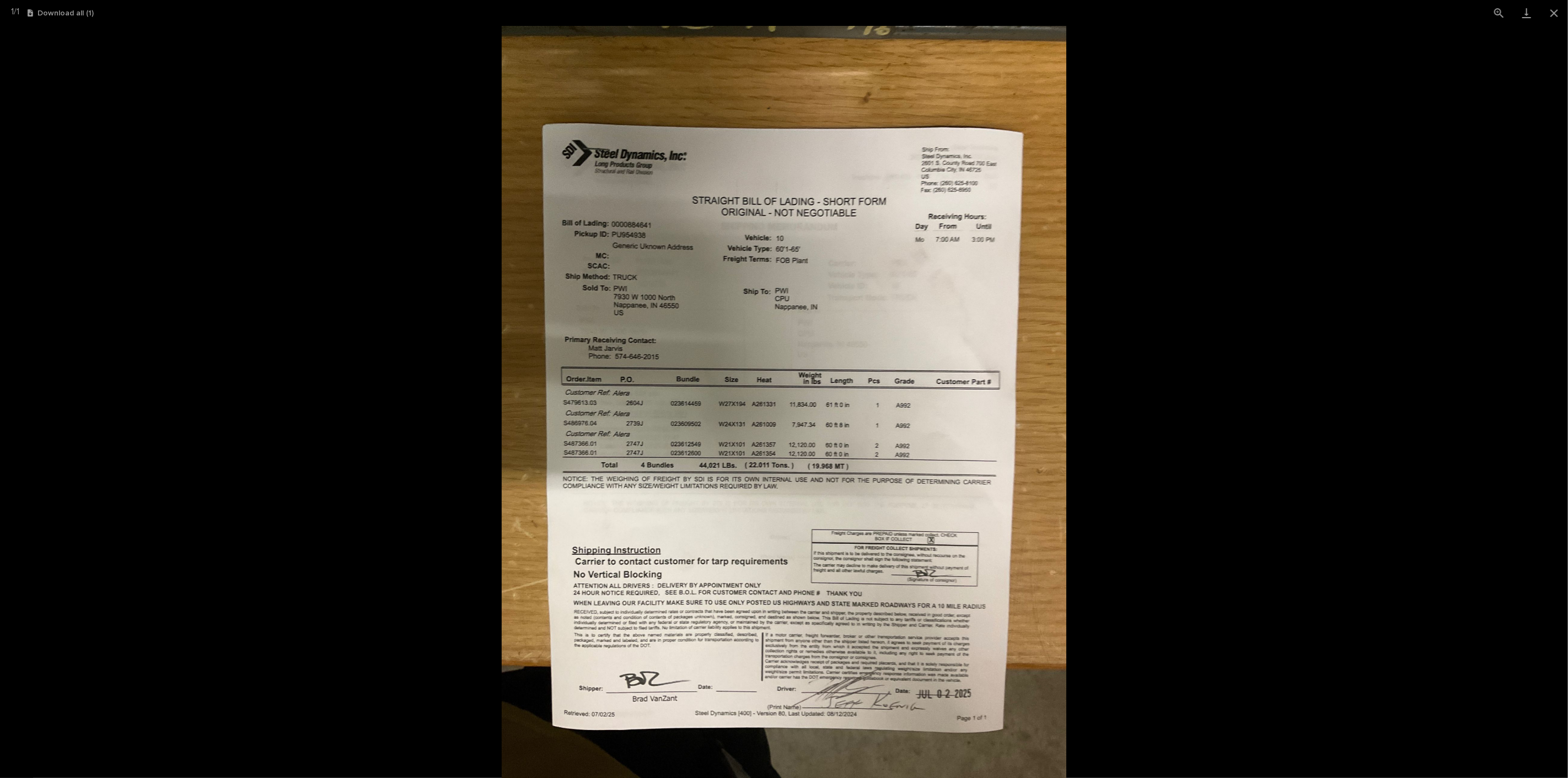
click at [289, 416] on picture at bounding box center [784, 401] width 1568 height 752
click at [1555, 10] on button "Close gallery" at bounding box center [1554, 13] width 27 height 26
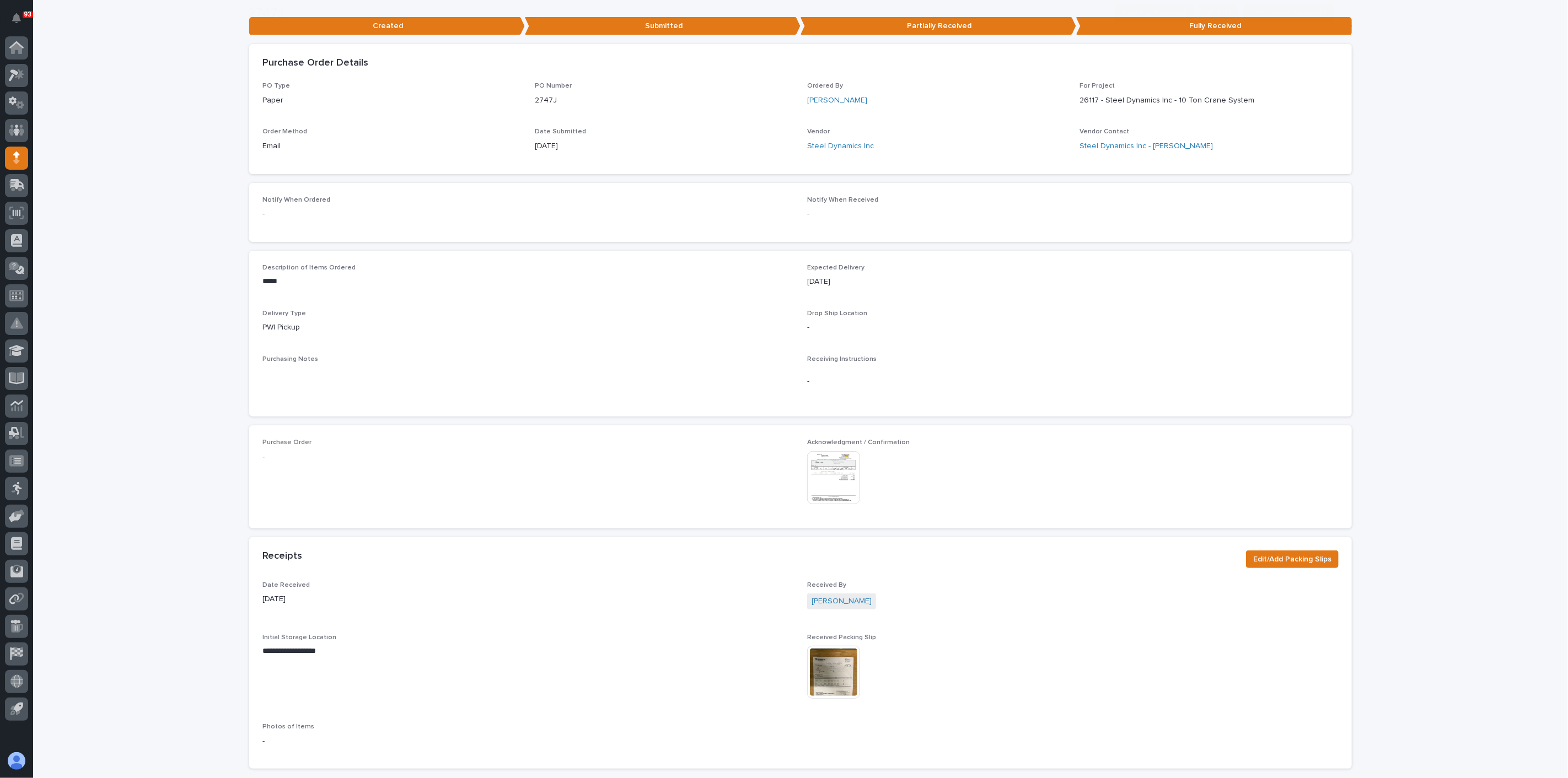
scroll to position [230, 0]
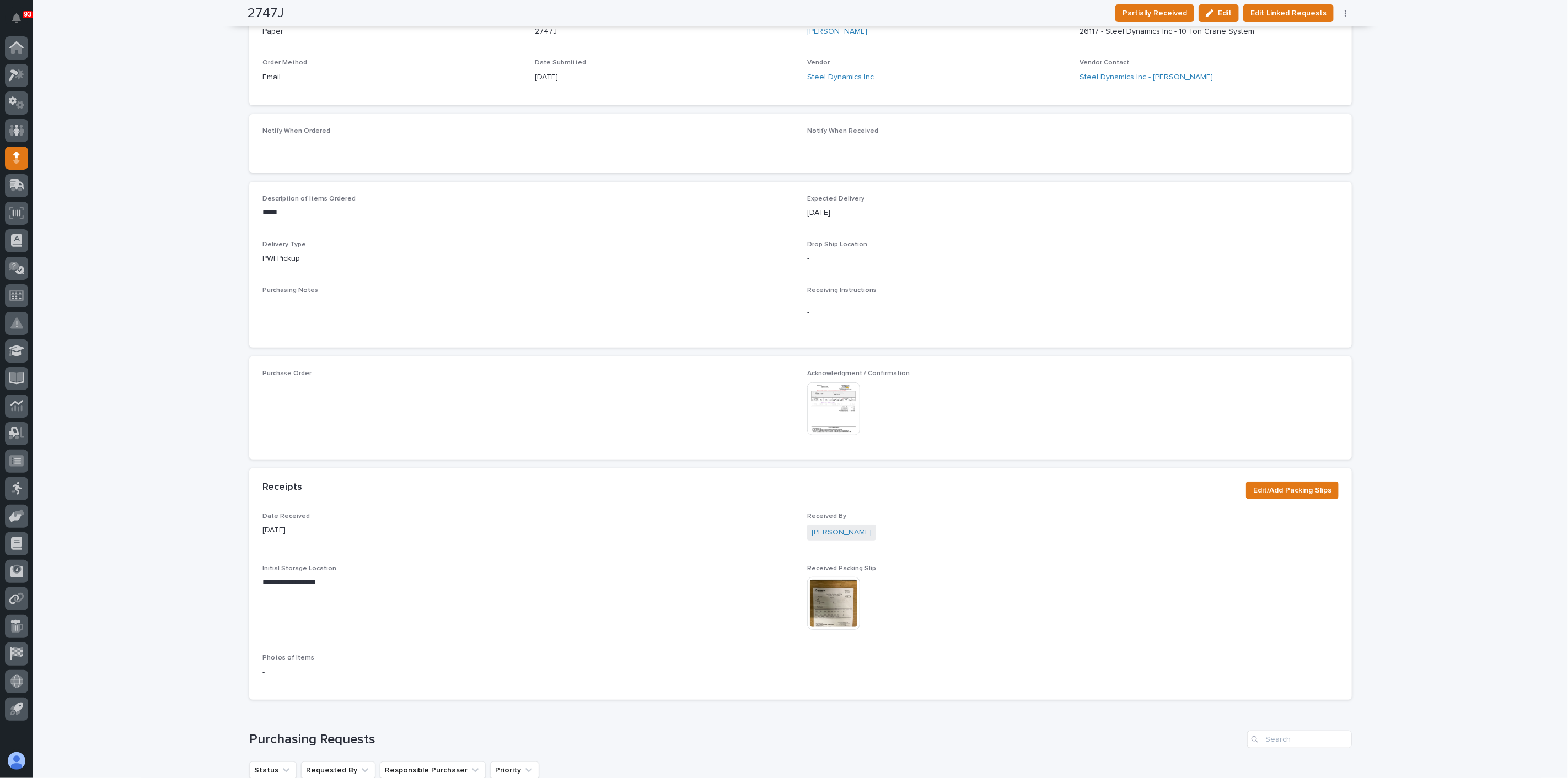
click at [840, 397] on img at bounding box center [834, 409] width 53 height 53
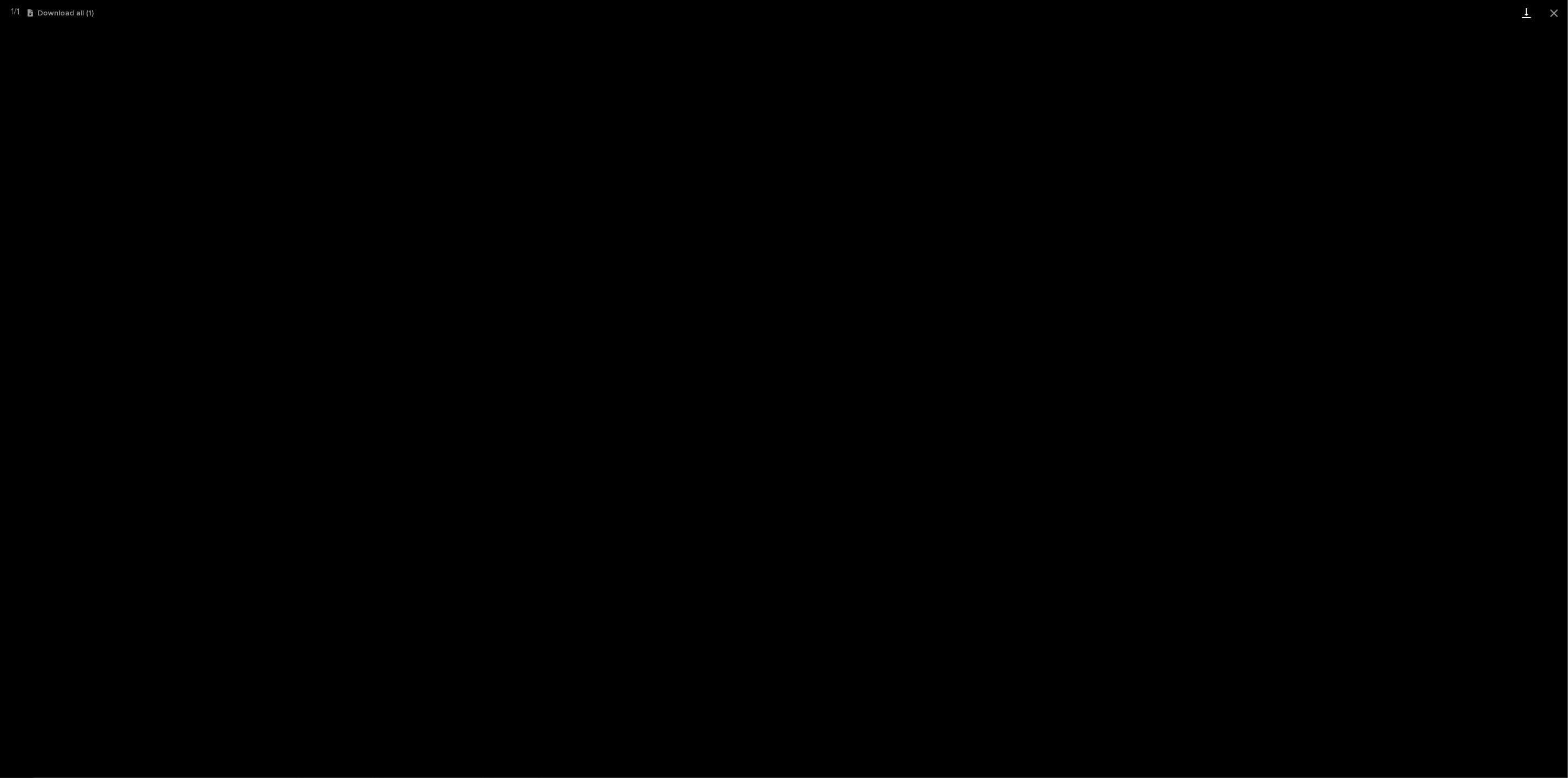
drag, startPoint x: 1557, startPoint y: 11, endPoint x: 1536, endPoint y: 22, distance: 23.7
click at [1557, 11] on button "Close gallery" at bounding box center [1554, 13] width 27 height 26
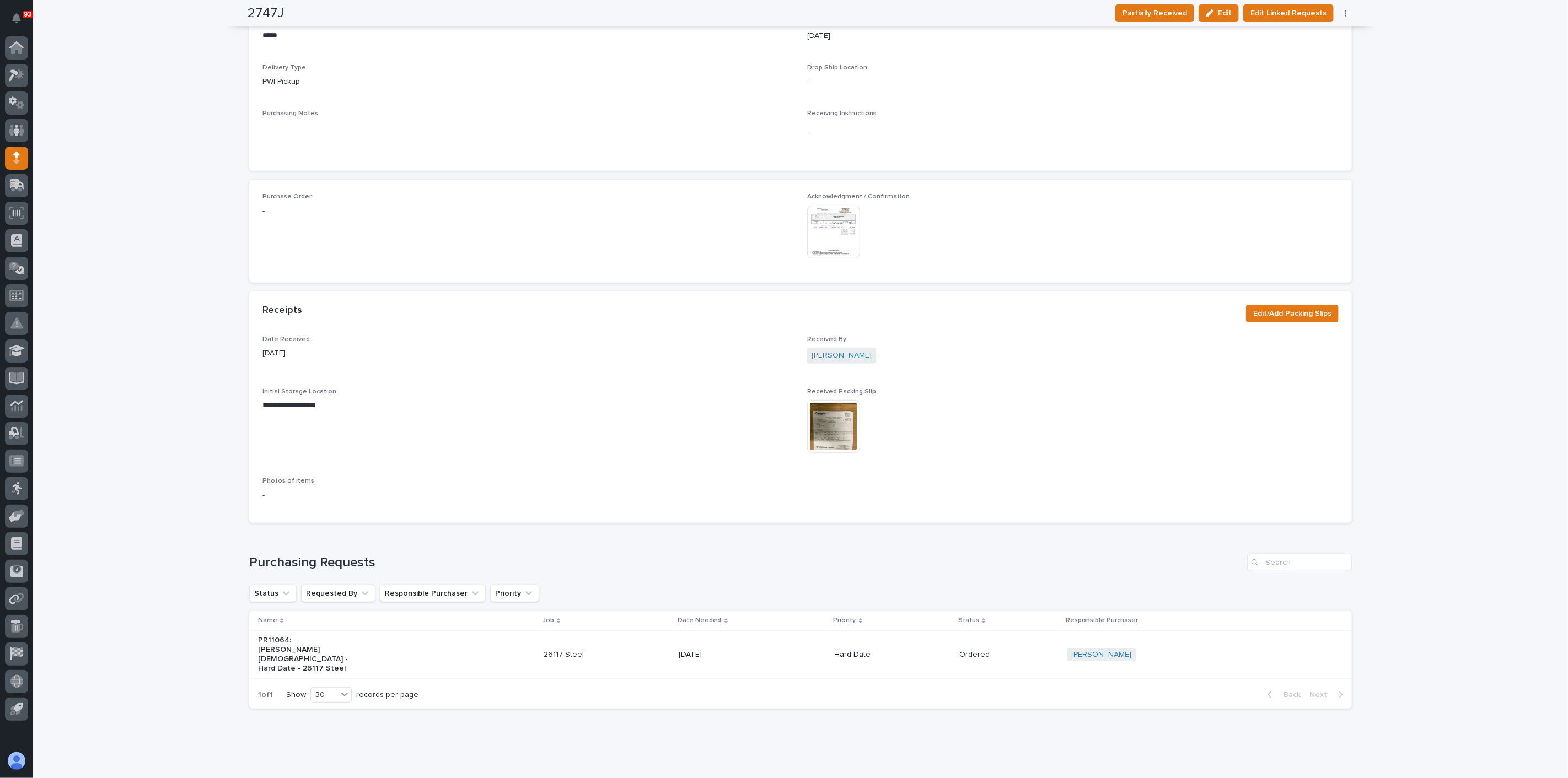
scroll to position [413, 0]
click at [826, 429] on img at bounding box center [834, 420] width 53 height 53
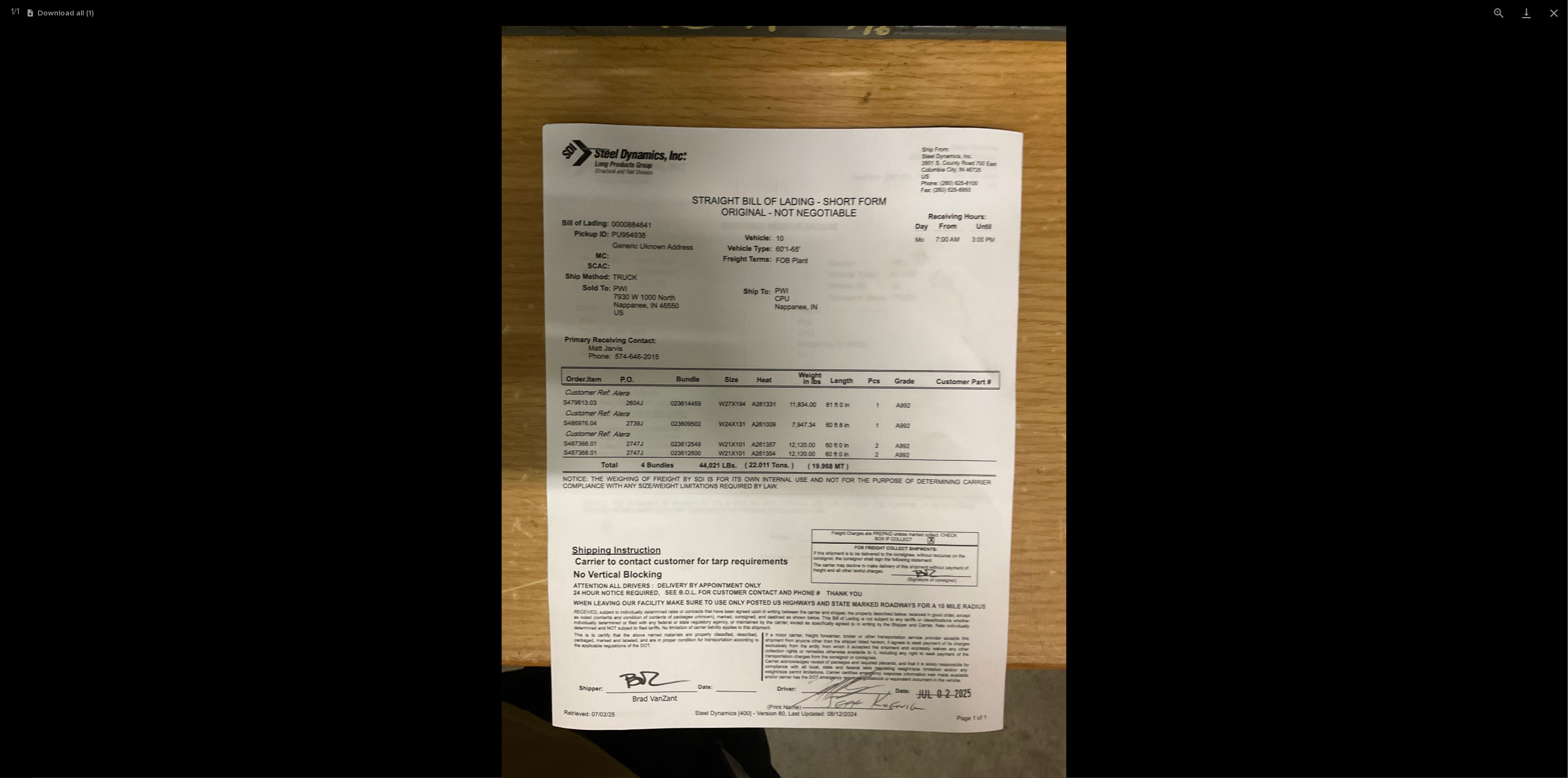
click at [438, 442] on picture at bounding box center [784, 401] width 1568 height 752
drag, startPoint x: 1552, startPoint y: 14, endPoint x: 1537, endPoint y: 22, distance: 17.0
click at [1551, 15] on button "Close gallery" at bounding box center [1554, 13] width 27 height 26
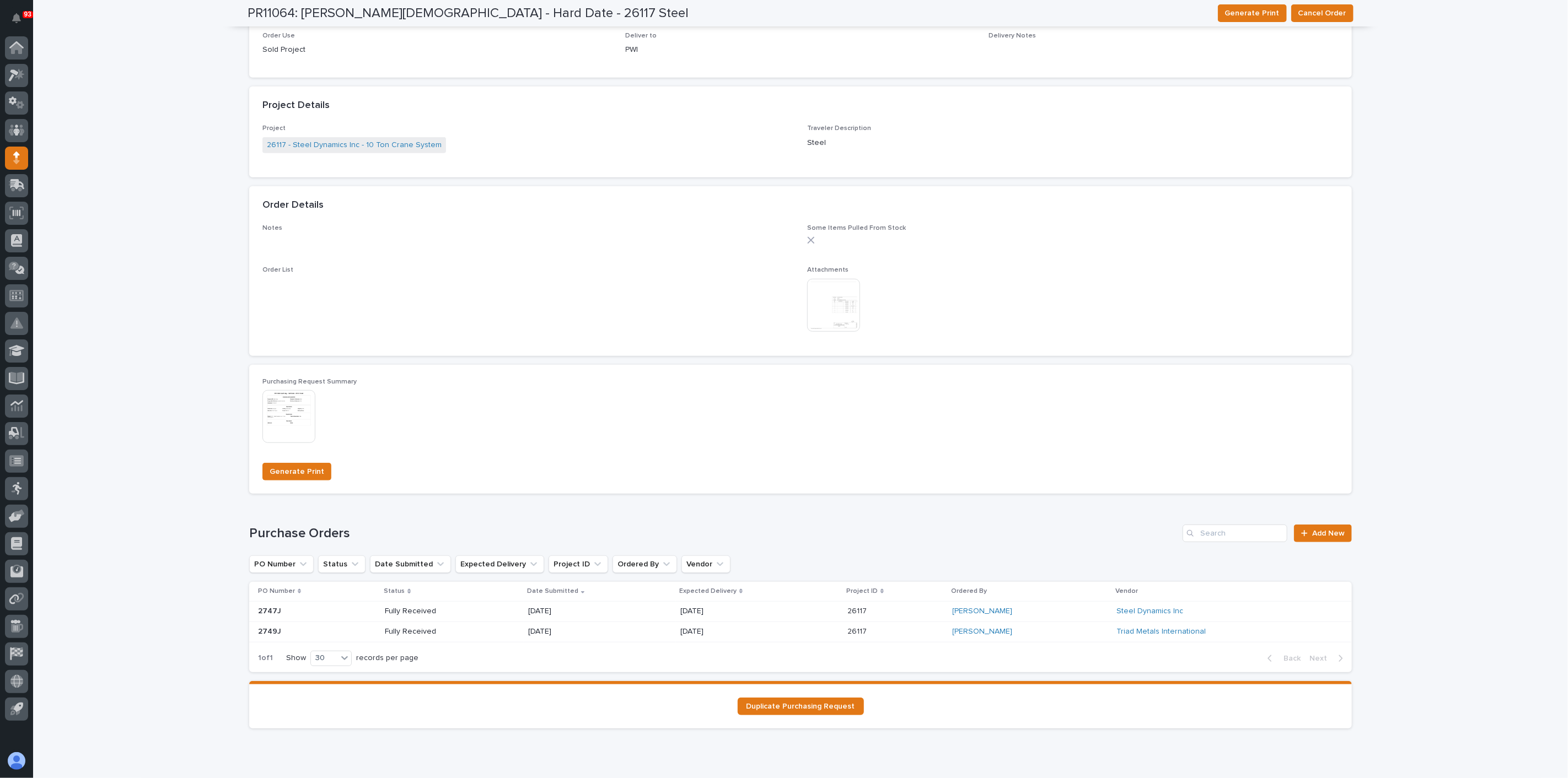
scroll to position [493, 0]
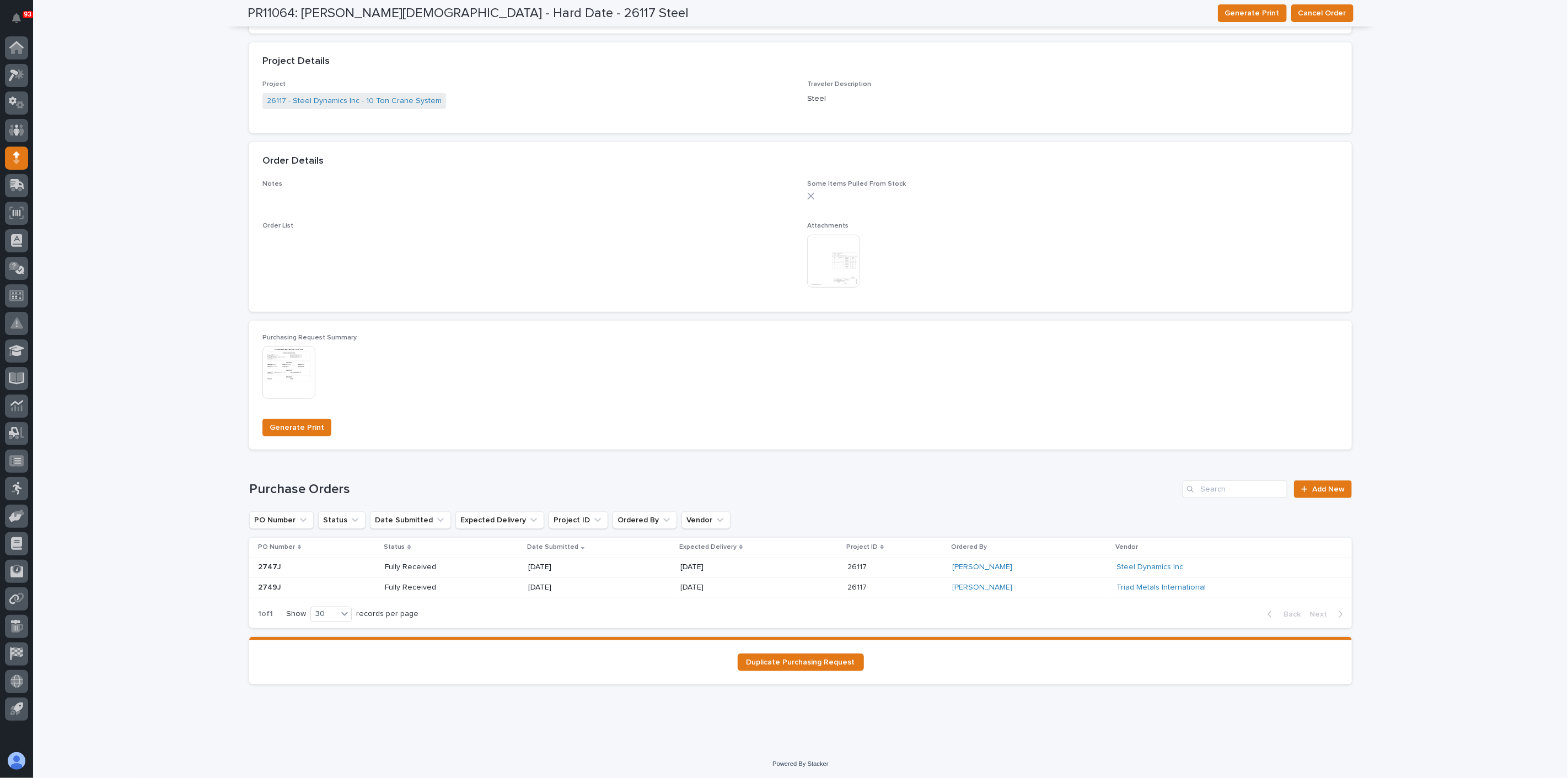
click at [394, 586] on p "Fully Received" at bounding box center [424, 588] width 79 height 10
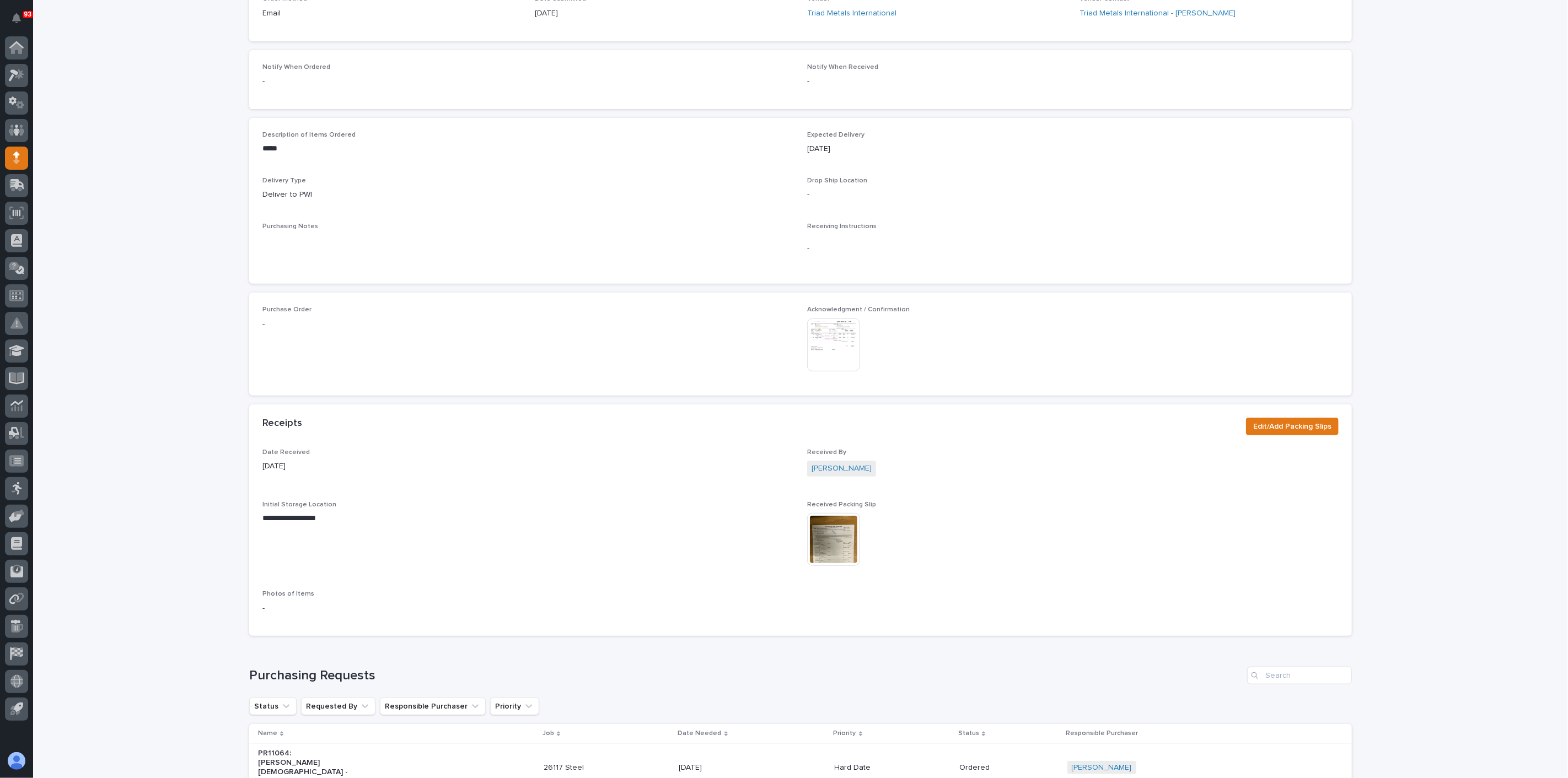
scroll to position [367, 0]
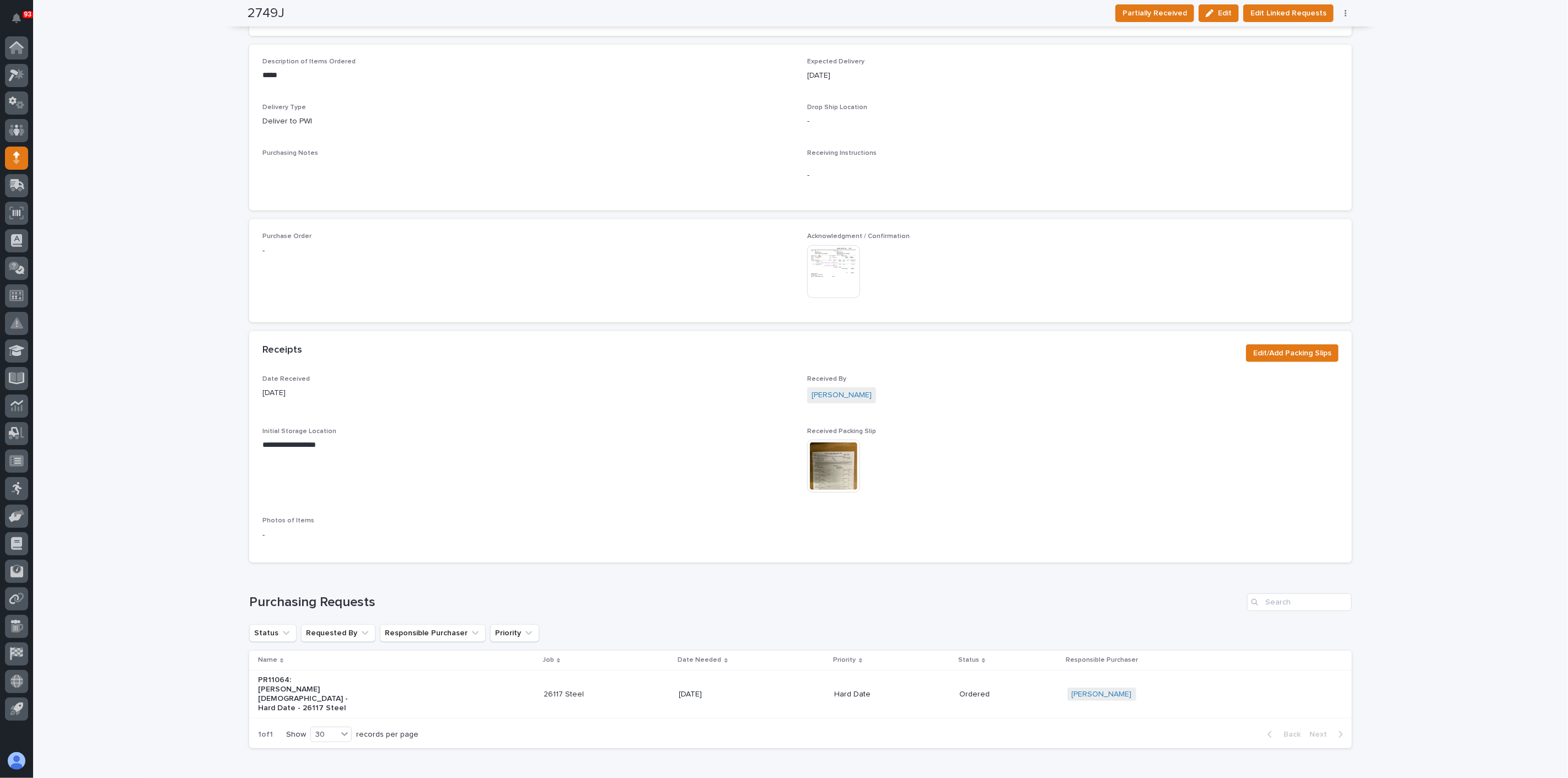
click at [828, 289] on img at bounding box center [834, 271] width 53 height 53
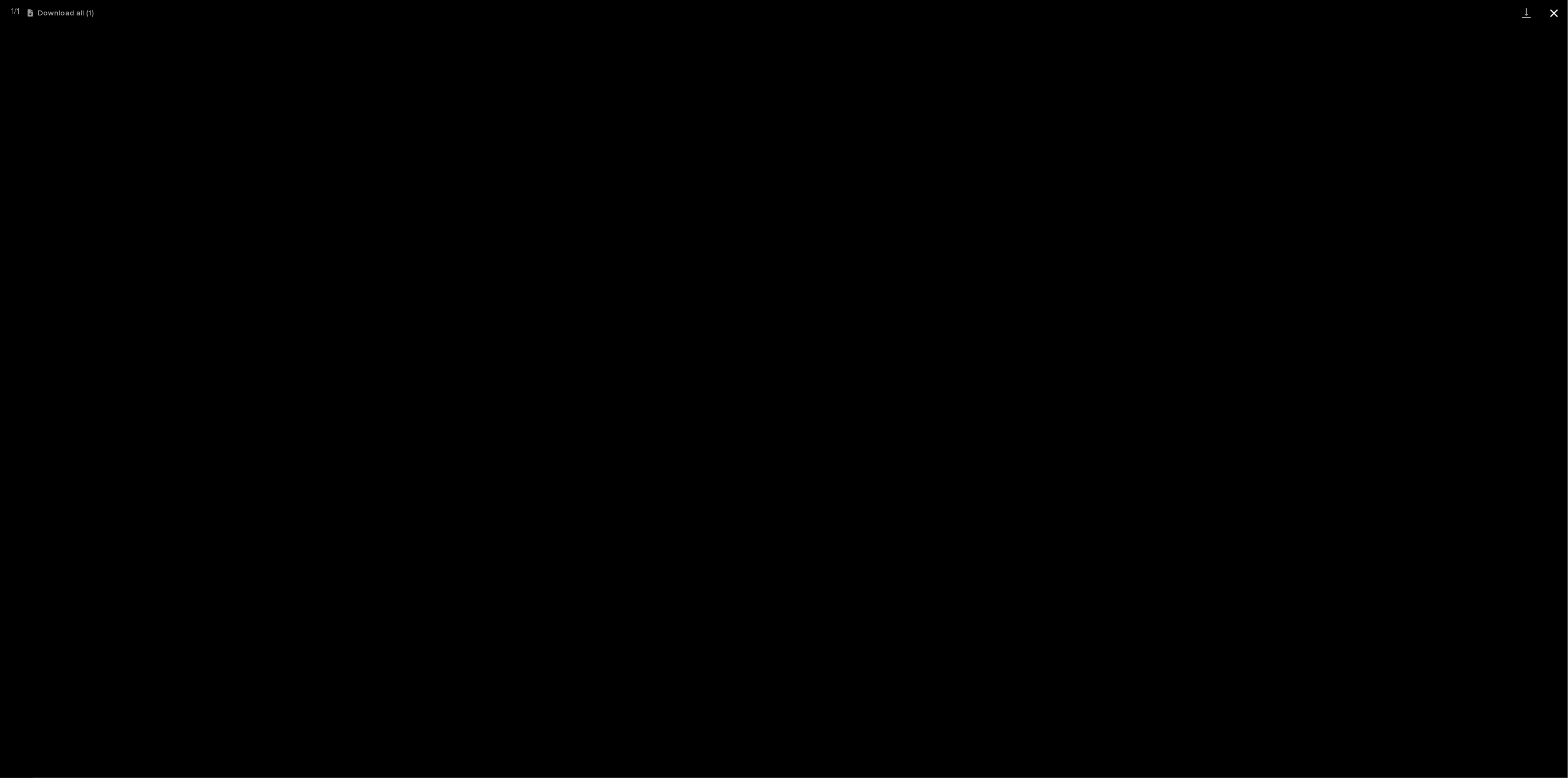
click at [1561, 10] on button "Close gallery" at bounding box center [1554, 13] width 27 height 26
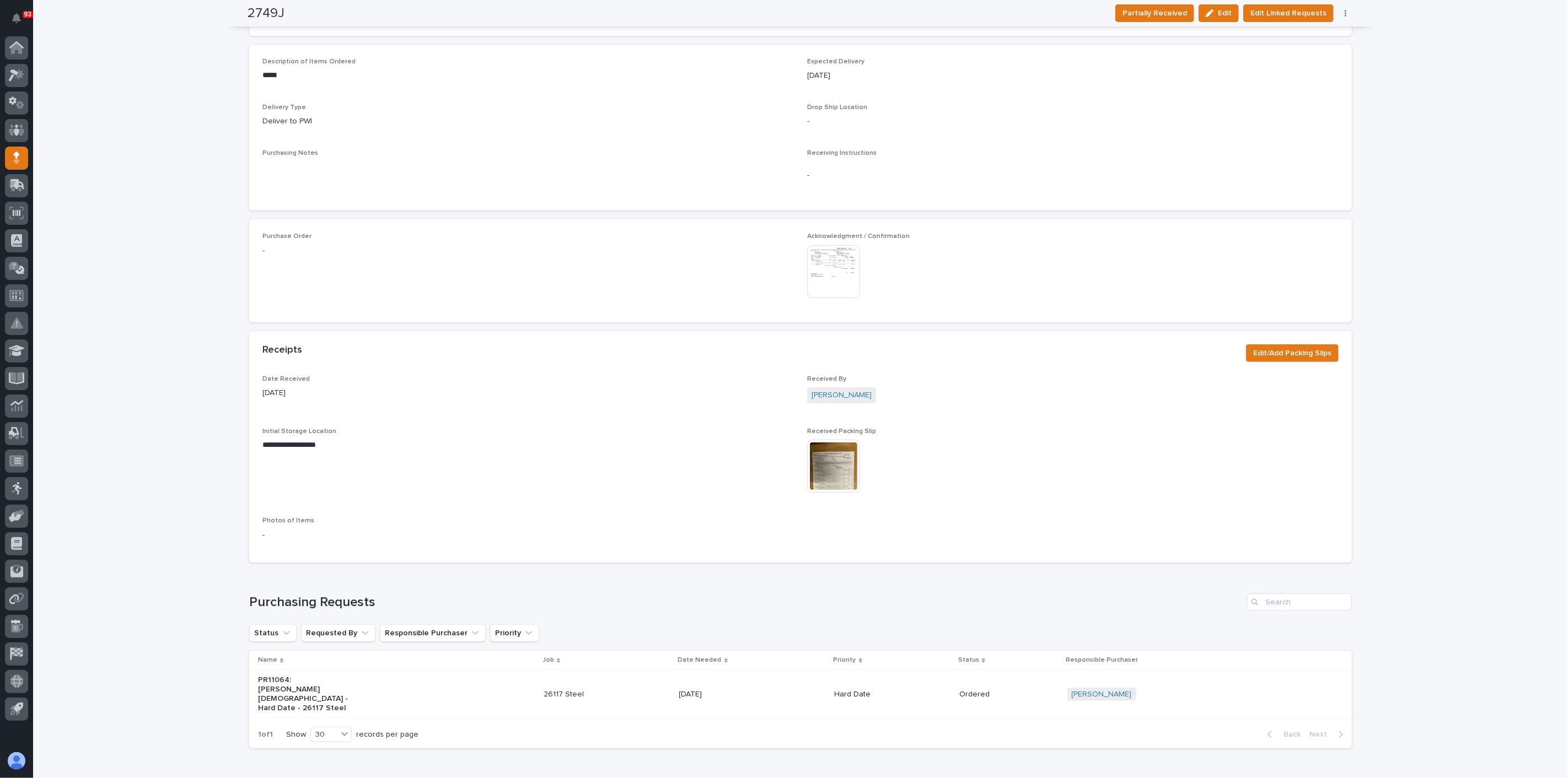
drag, startPoint x: 630, startPoint y: 616, endPoint x: 635, endPoint y: 613, distance: 5.8
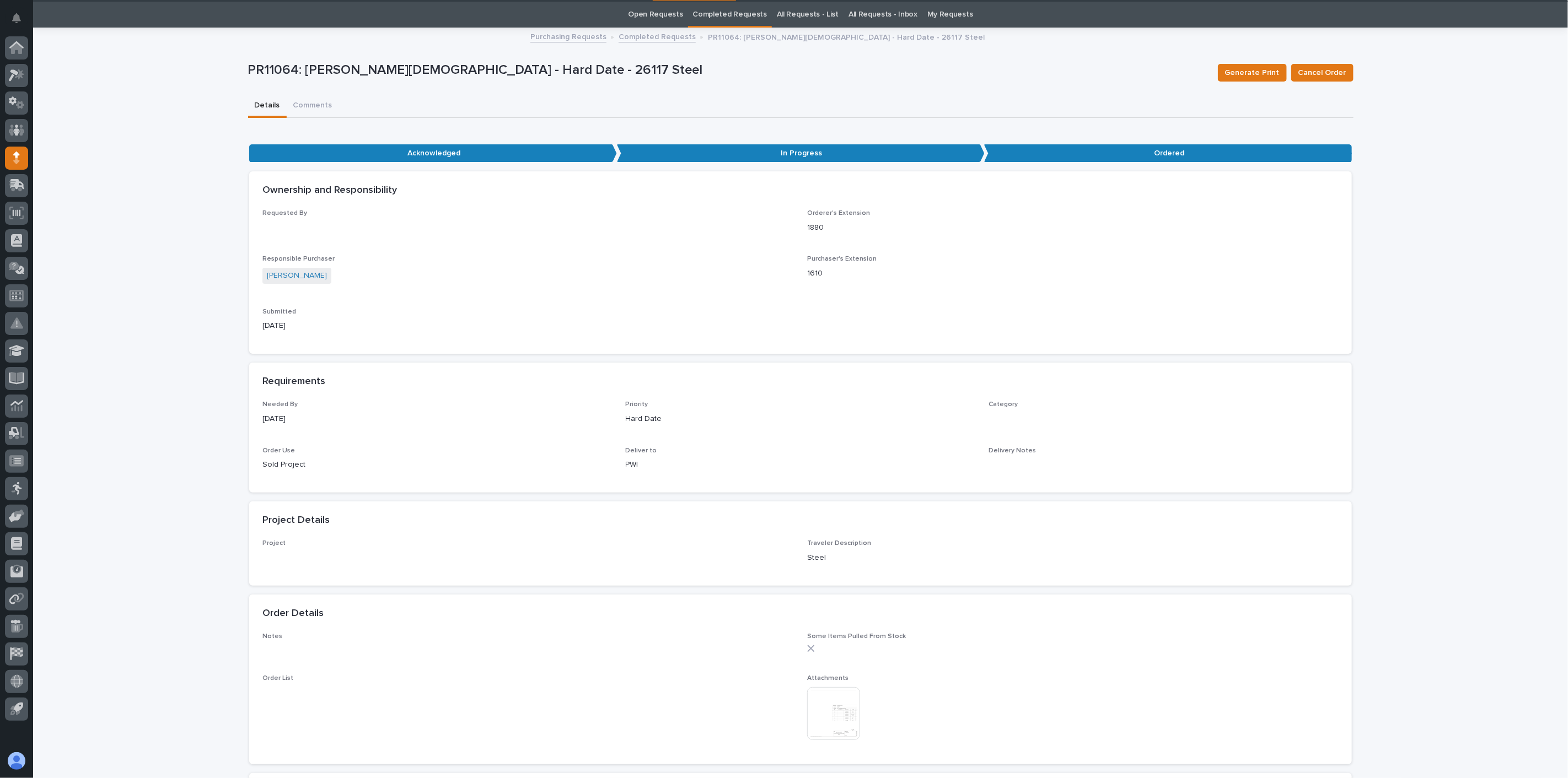
scroll to position [35, 0]
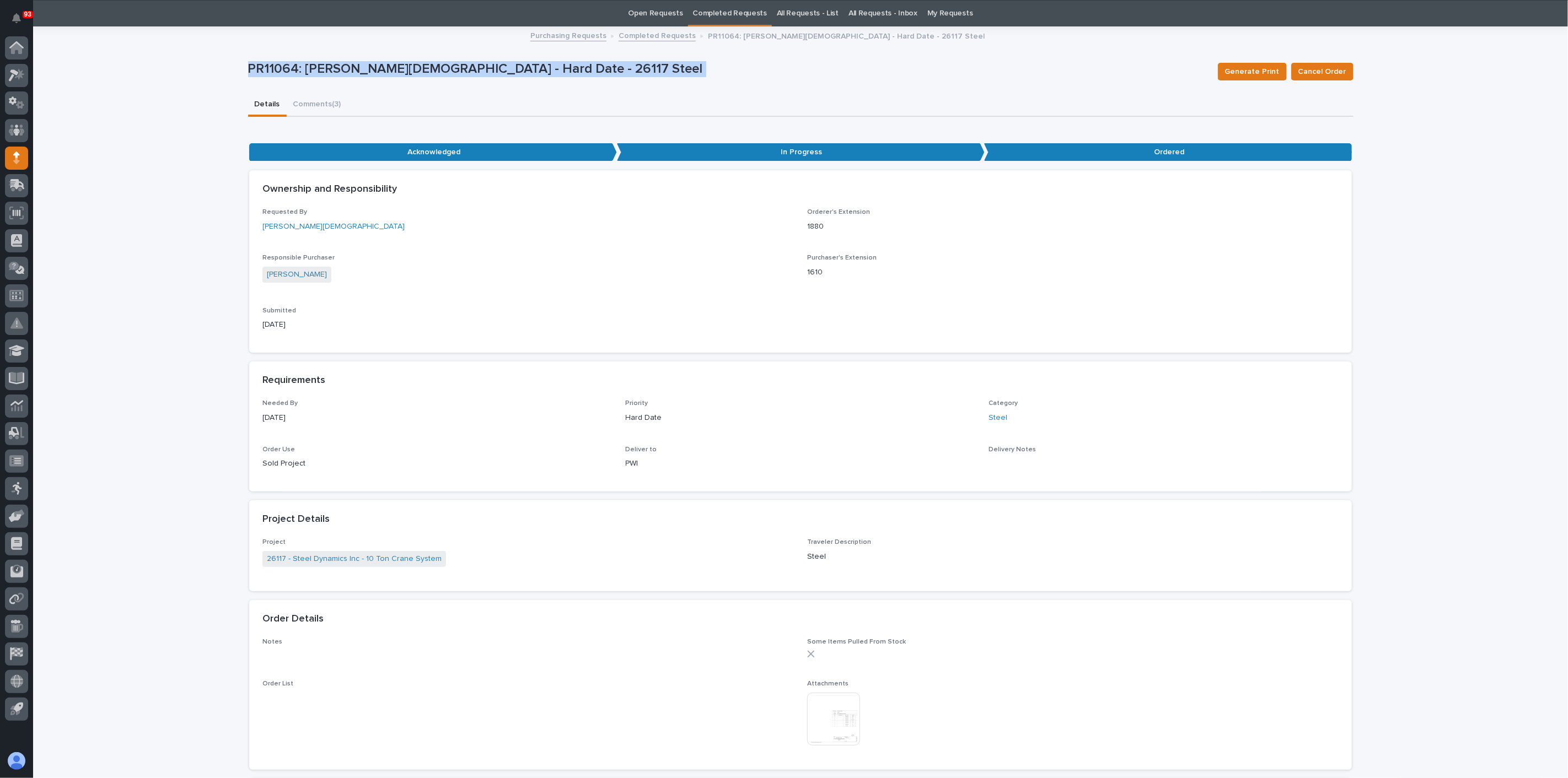
drag, startPoint x: 125, startPoint y: 87, endPoint x: 71, endPoint y: 24, distance: 83.0
click at [124, 85] on div "**********" at bounding box center [800, 617] width 1535 height 1179
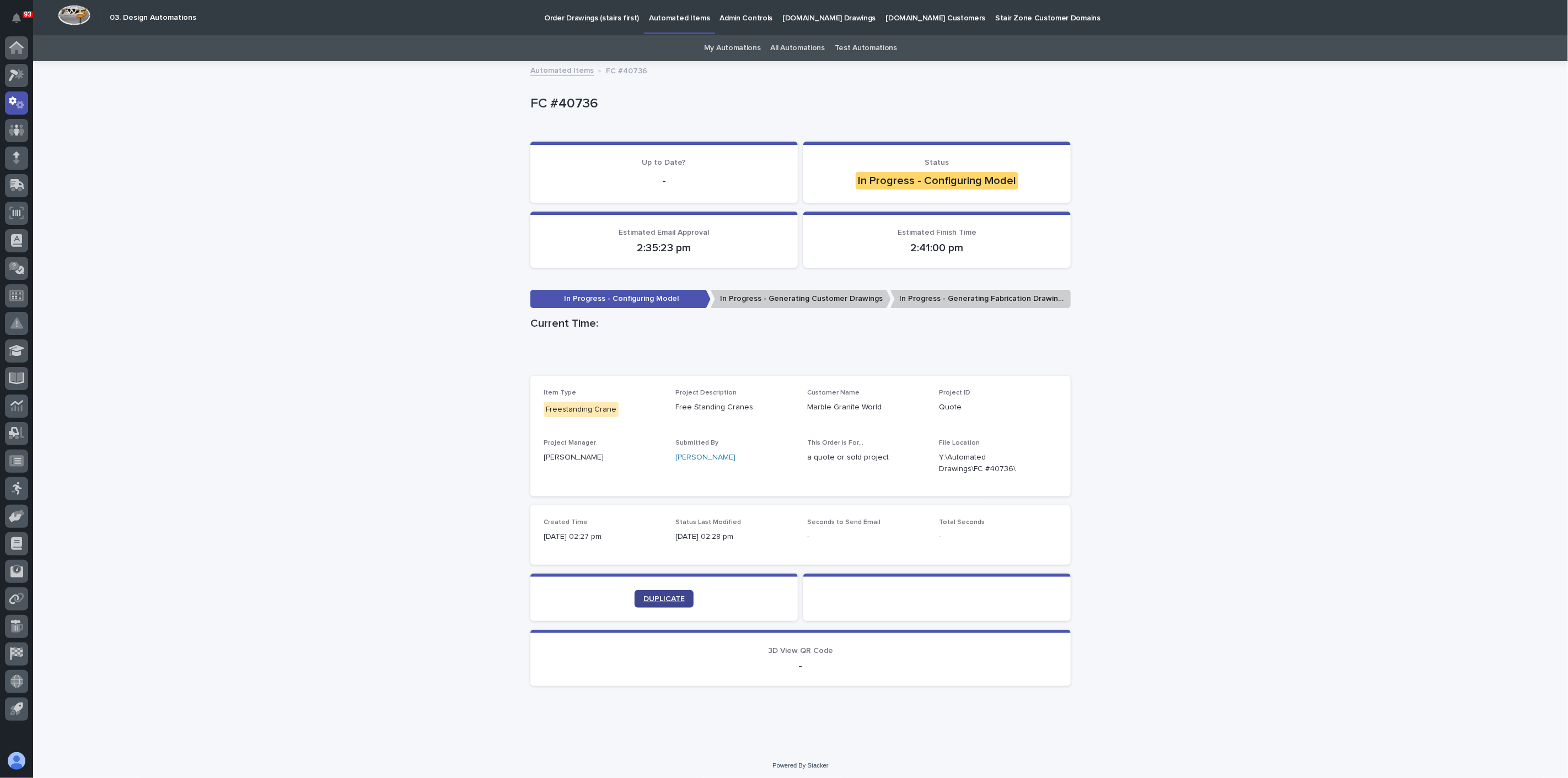
click at [662, 607] on link "DUPLICATE" at bounding box center [664, 599] width 59 height 18
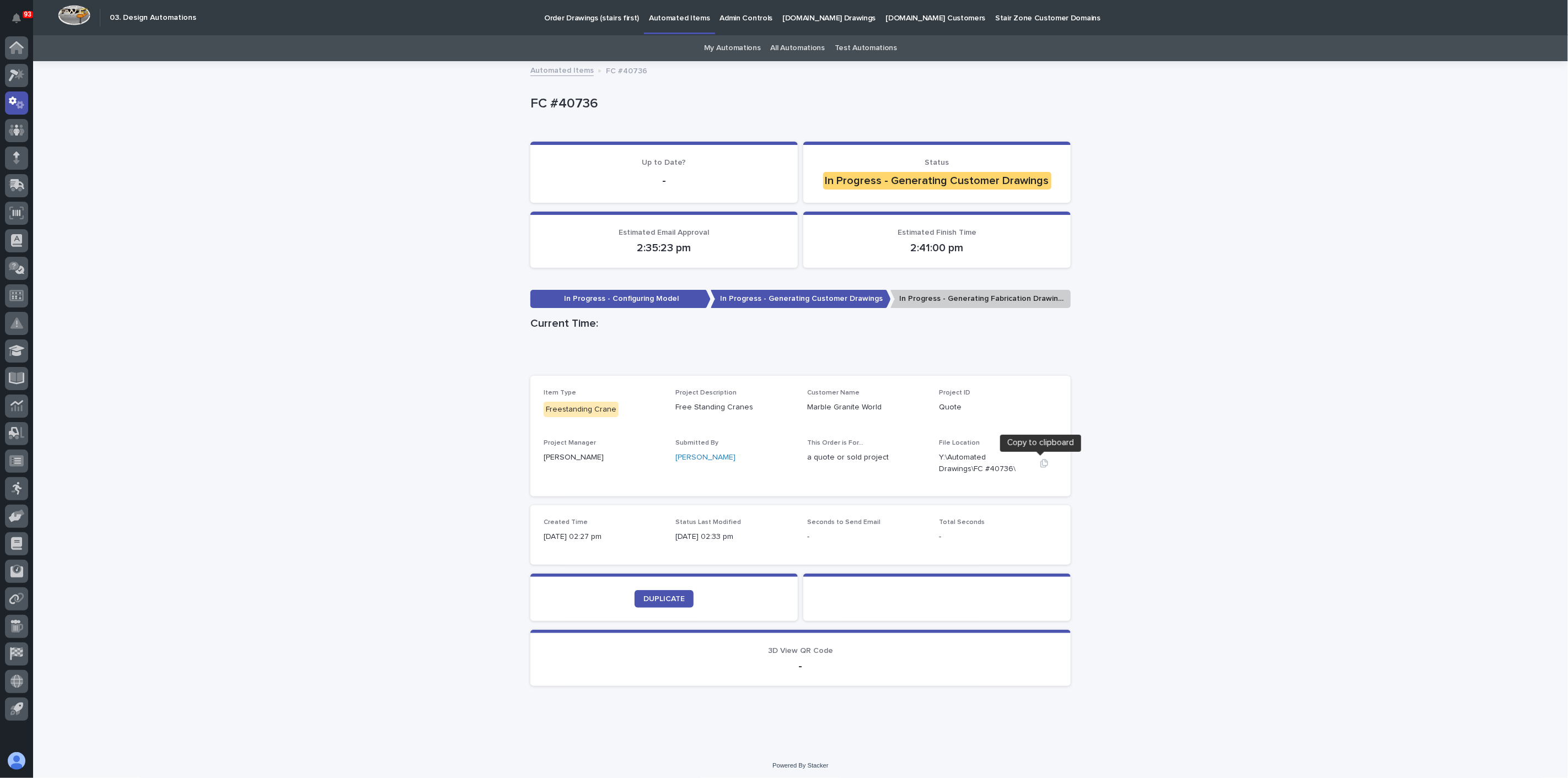
click at [1040, 466] on icon "button" at bounding box center [1044, 463] width 9 height 9
drag, startPoint x: 1042, startPoint y: 462, endPoint x: 872, endPoint y: 438, distance: 171.7
click at [1041, 462] on icon "button" at bounding box center [1044, 463] width 8 height 8
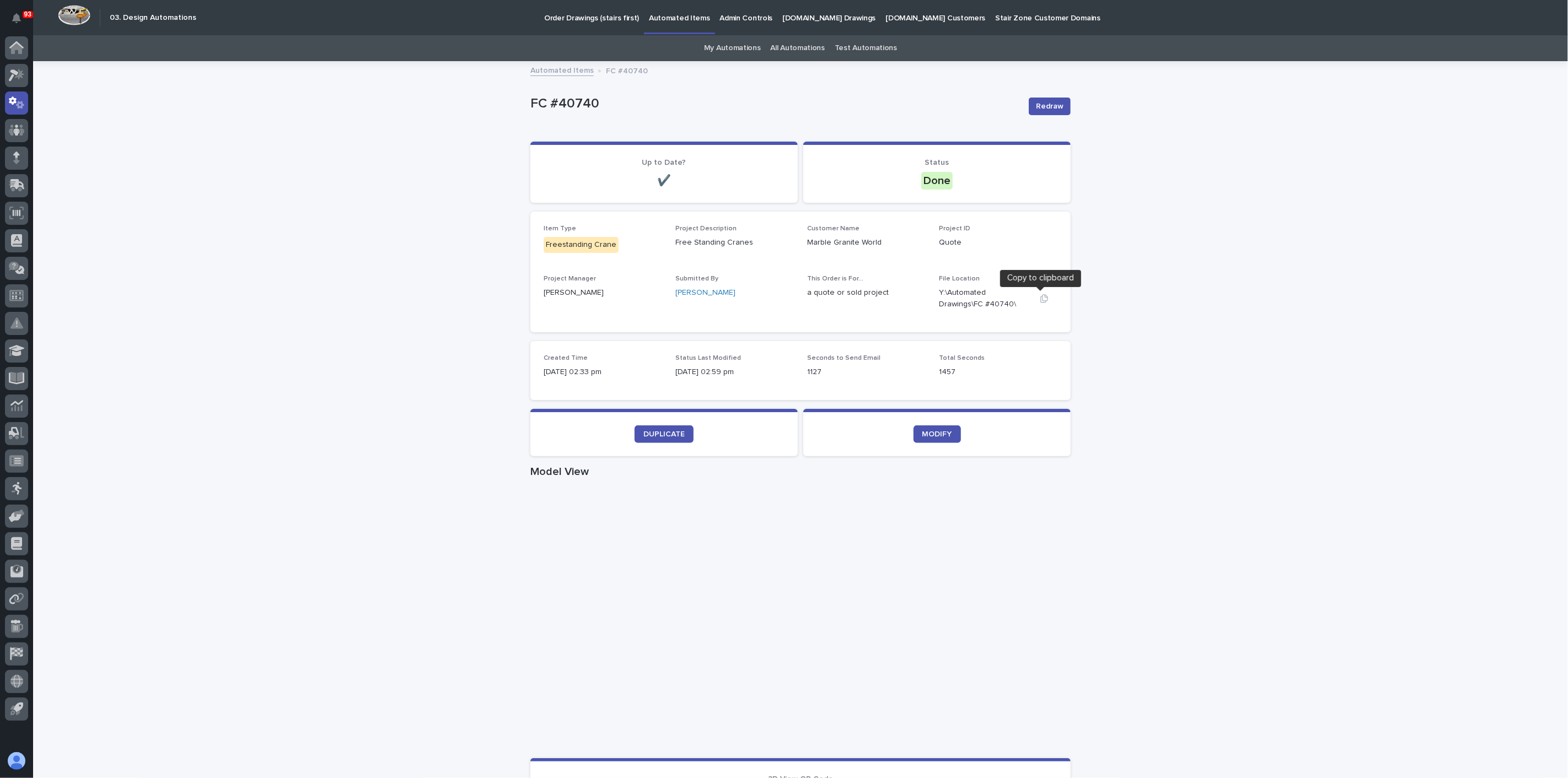
drag, startPoint x: 1036, startPoint y: 299, endPoint x: 1031, endPoint y: 303, distance: 6.4
click at [1040, 299] on icon "button" at bounding box center [1044, 299] width 8 height 8
click at [1230, 180] on div "Loading... Saving… Loading... Saving… FC #40740 Redraw FC #40740 Redraw Sorry, …" at bounding box center [800, 638] width 1535 height 1152
